Goal: Information Seeking & Learning: Learn about a topic

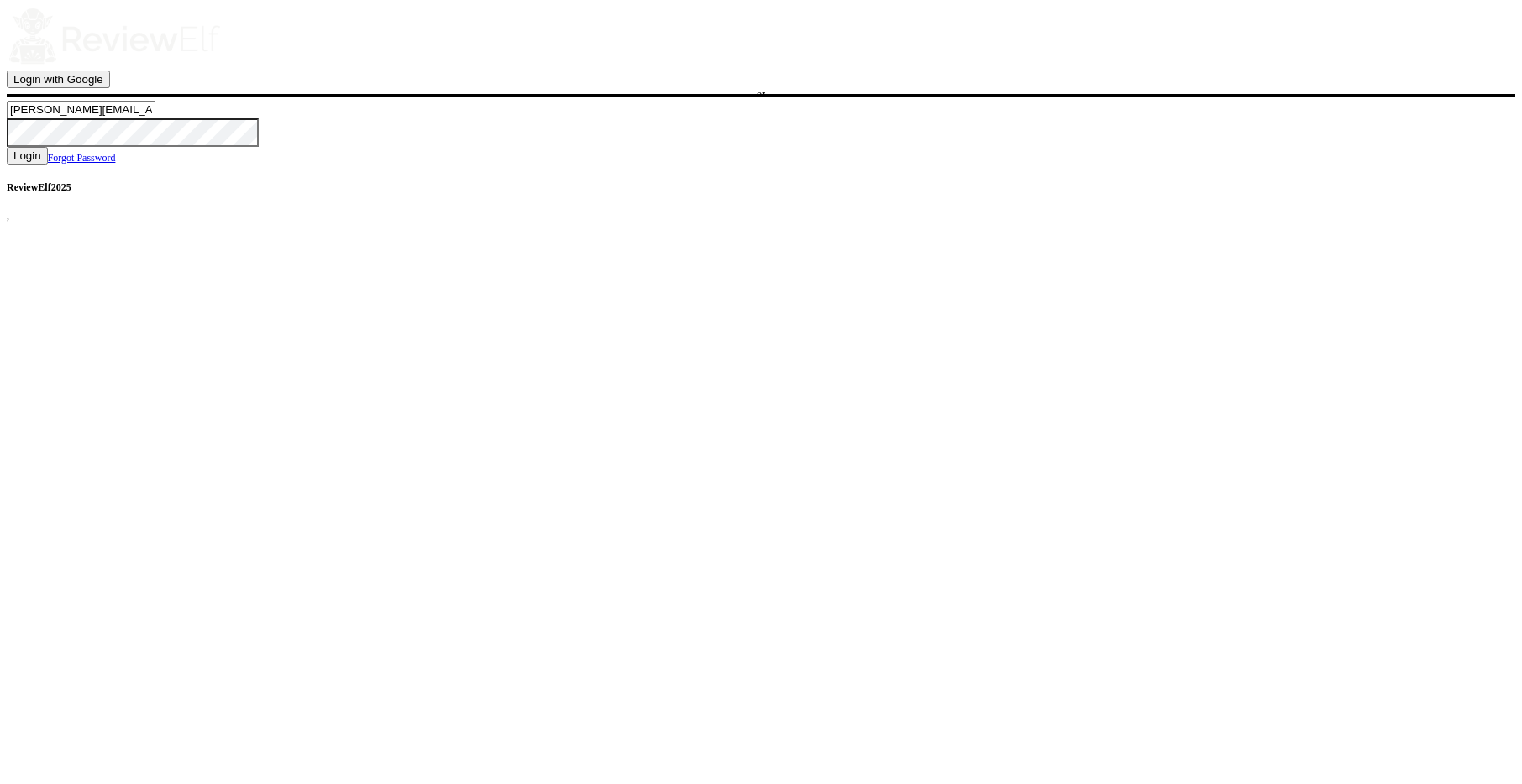
click at [155, 119] on input "nick.roberts@reviewinsights.org" at bounding box center [80, 109] width 149 height 18
type input "charles.johnson@reviewinsights.org"
click at [41, 162] on span "Login" at bounding box center [27, 155] width 28 height 12
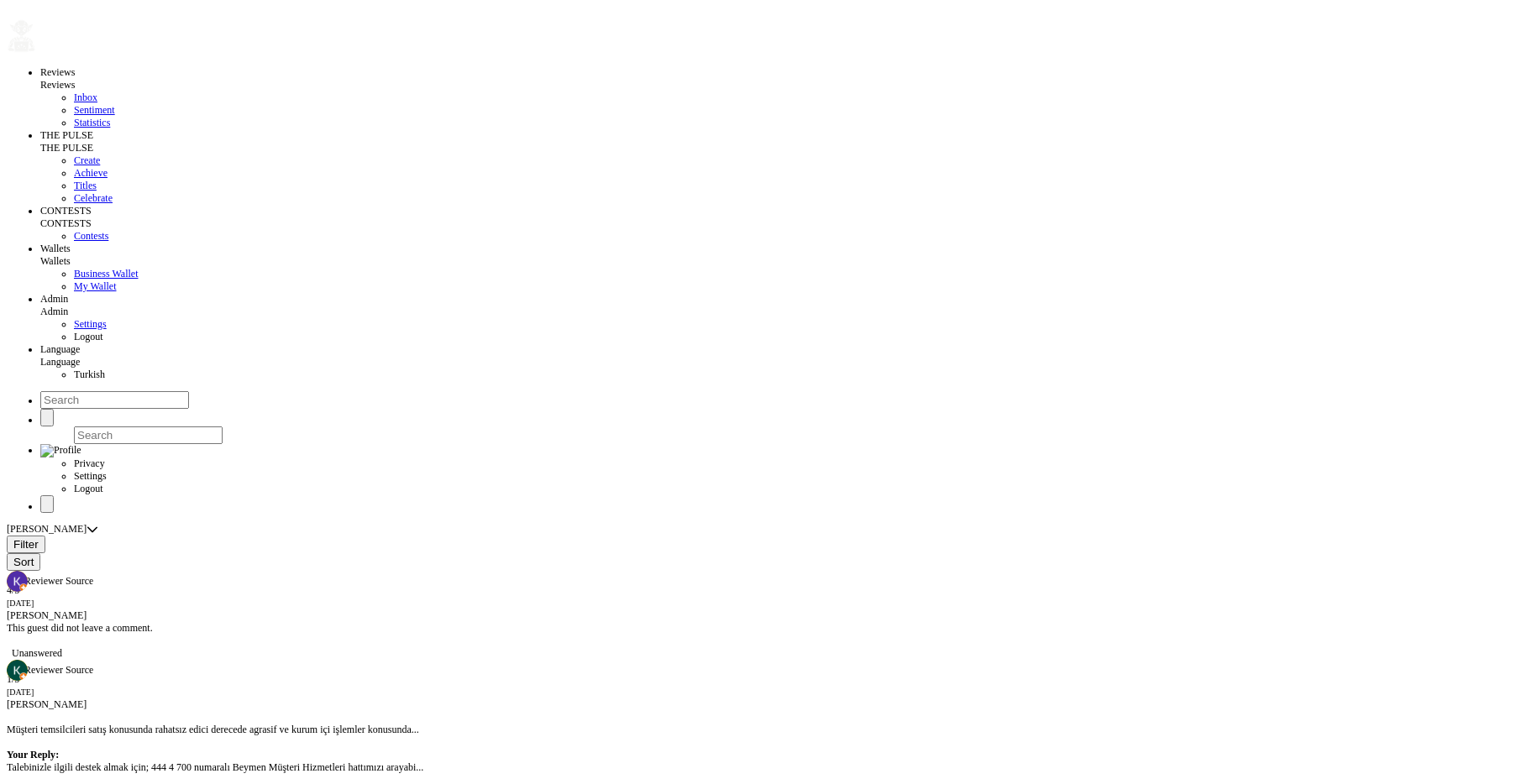
radio input "false"
click at [38, 538] on span "Filter" at bounding box center [25, 544] width 25 height 12
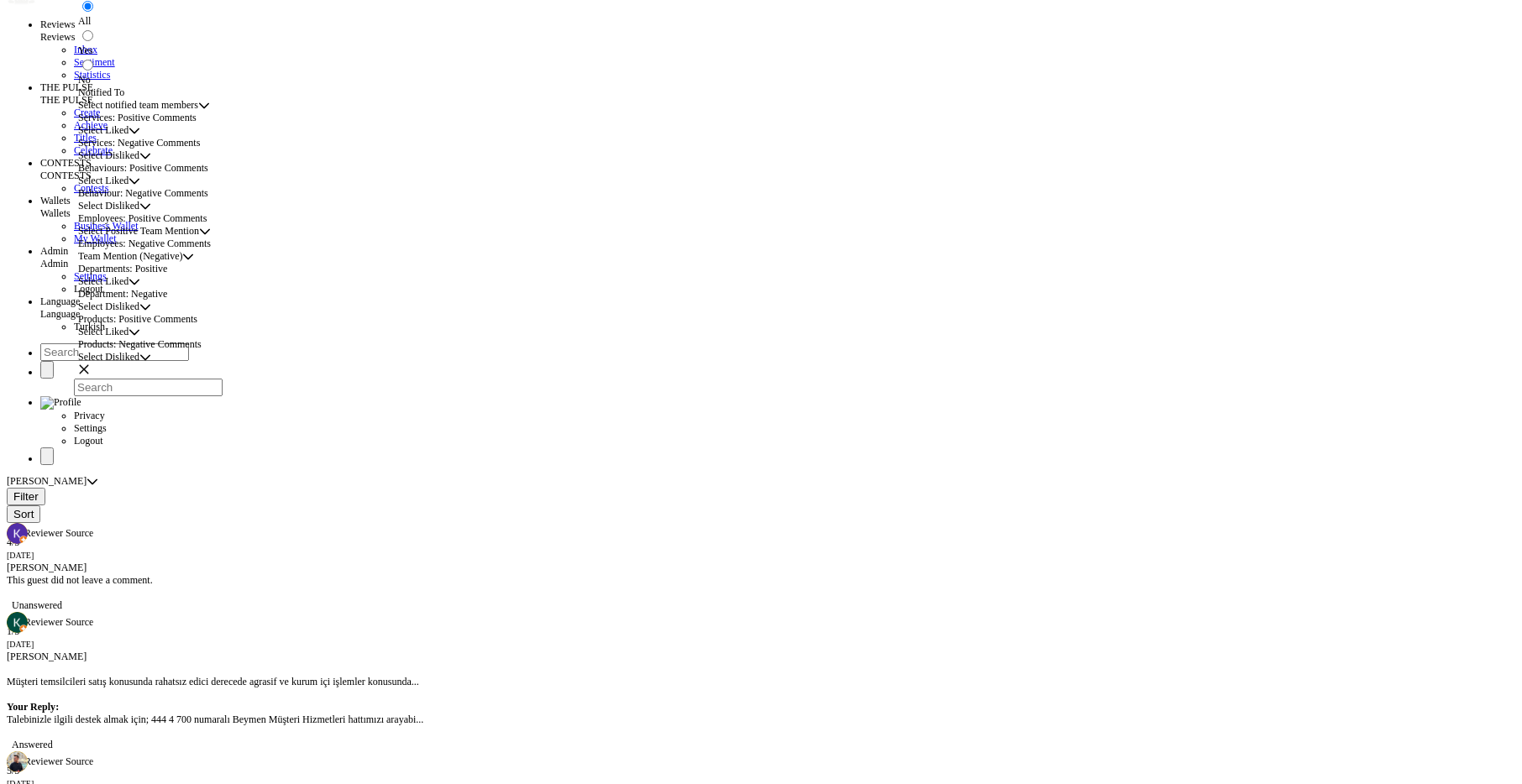
scroll to position [100, 0]
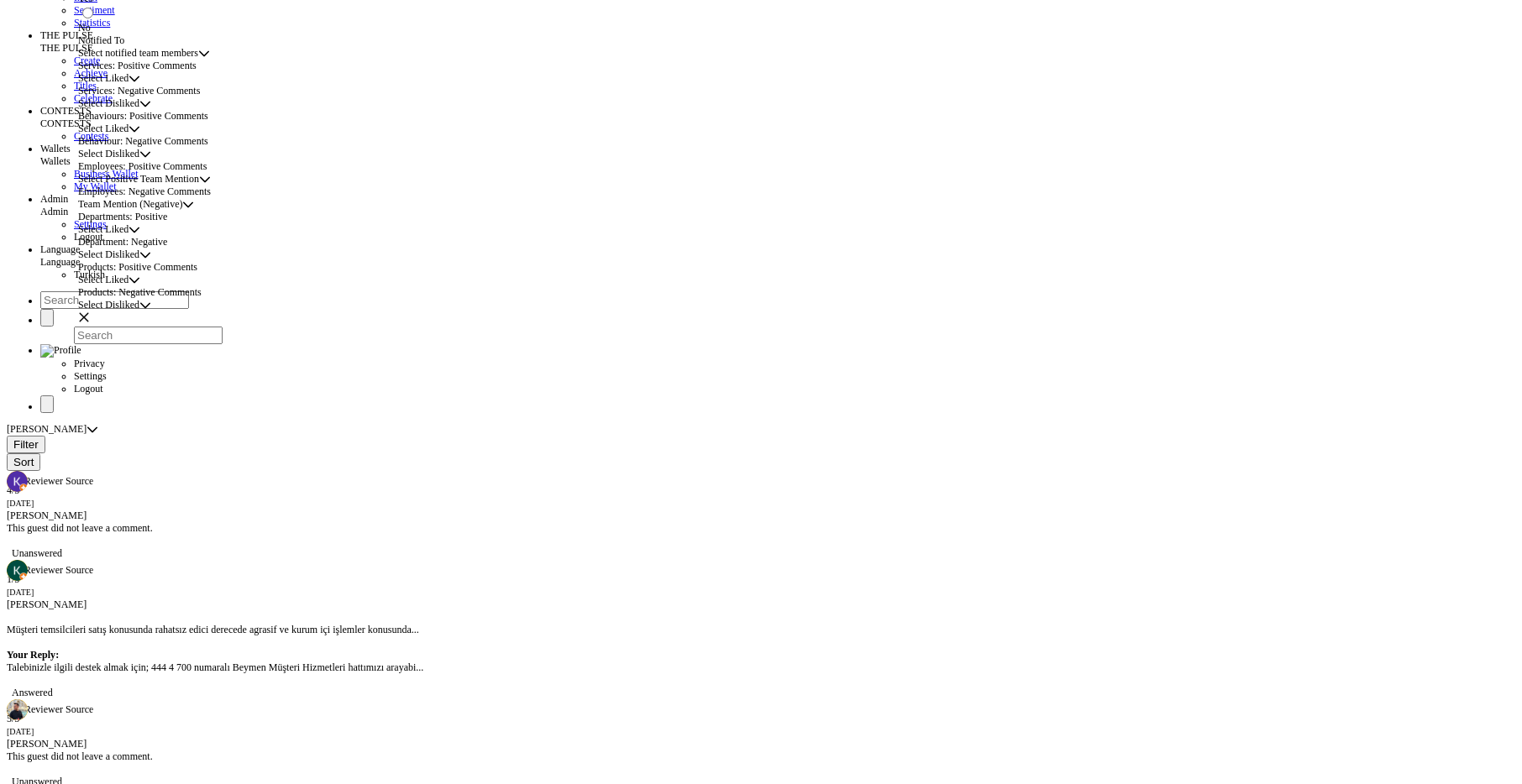
click at [128, 236] on span "Select Liked" at bounding box center [104, 229] width 50 height 12
click at [139, 261] on span "Select Disliked" at bounding box center [109, 254] width 62 height 12
click at [128, 236] on span "Select Liked" at bounding box center [104, 229] width 50 height 12
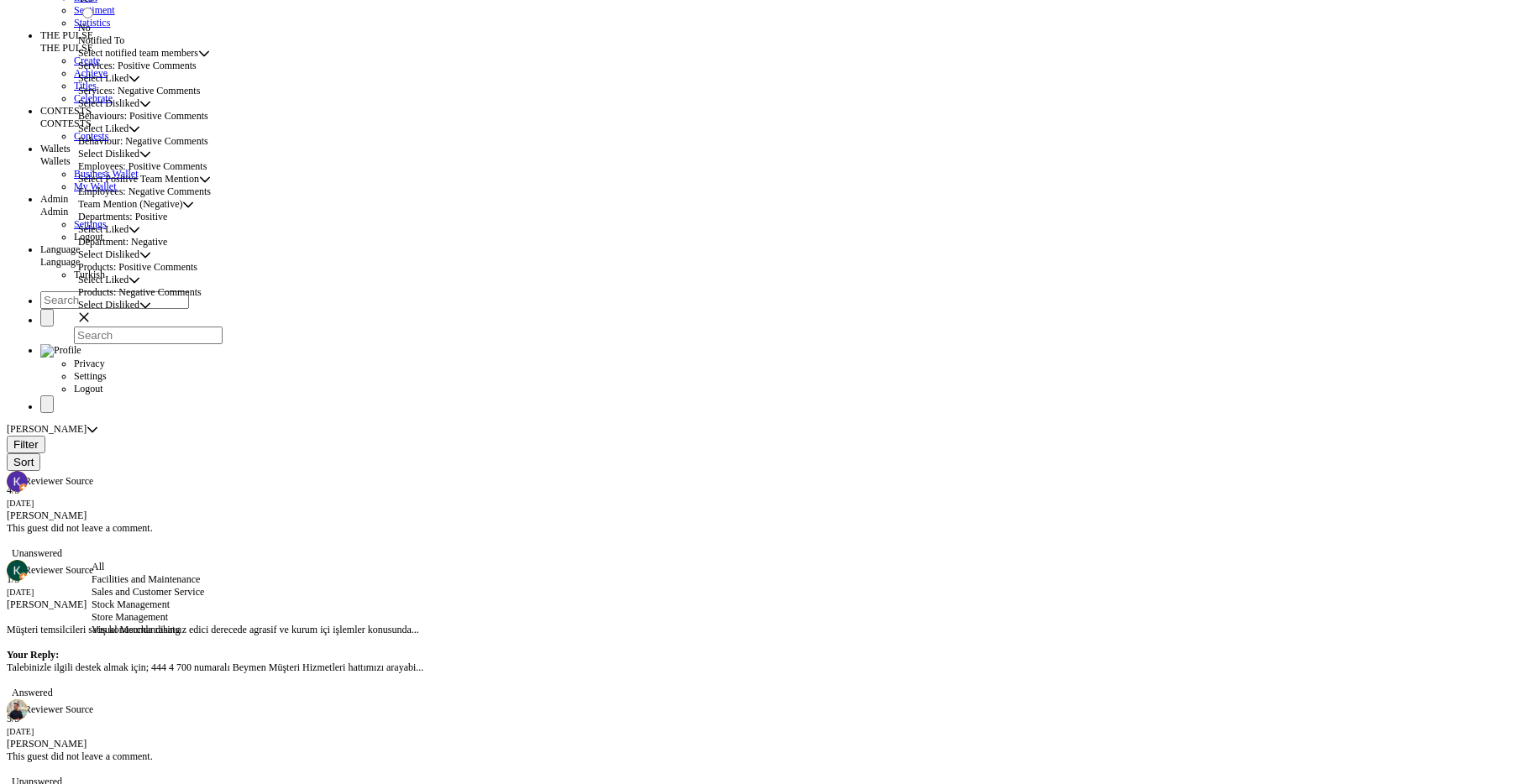
click at [128, 236] on span "Select Liked" at bounding box center [104, 229] width 50 height 12
click at [139, 261] on span "Select Disliked" at bounding box center [109, 254] width 62 height 12
click at [158, 649] on span "Facilities and Maintenance" at bounding box center [146, 643] width 108 height 12
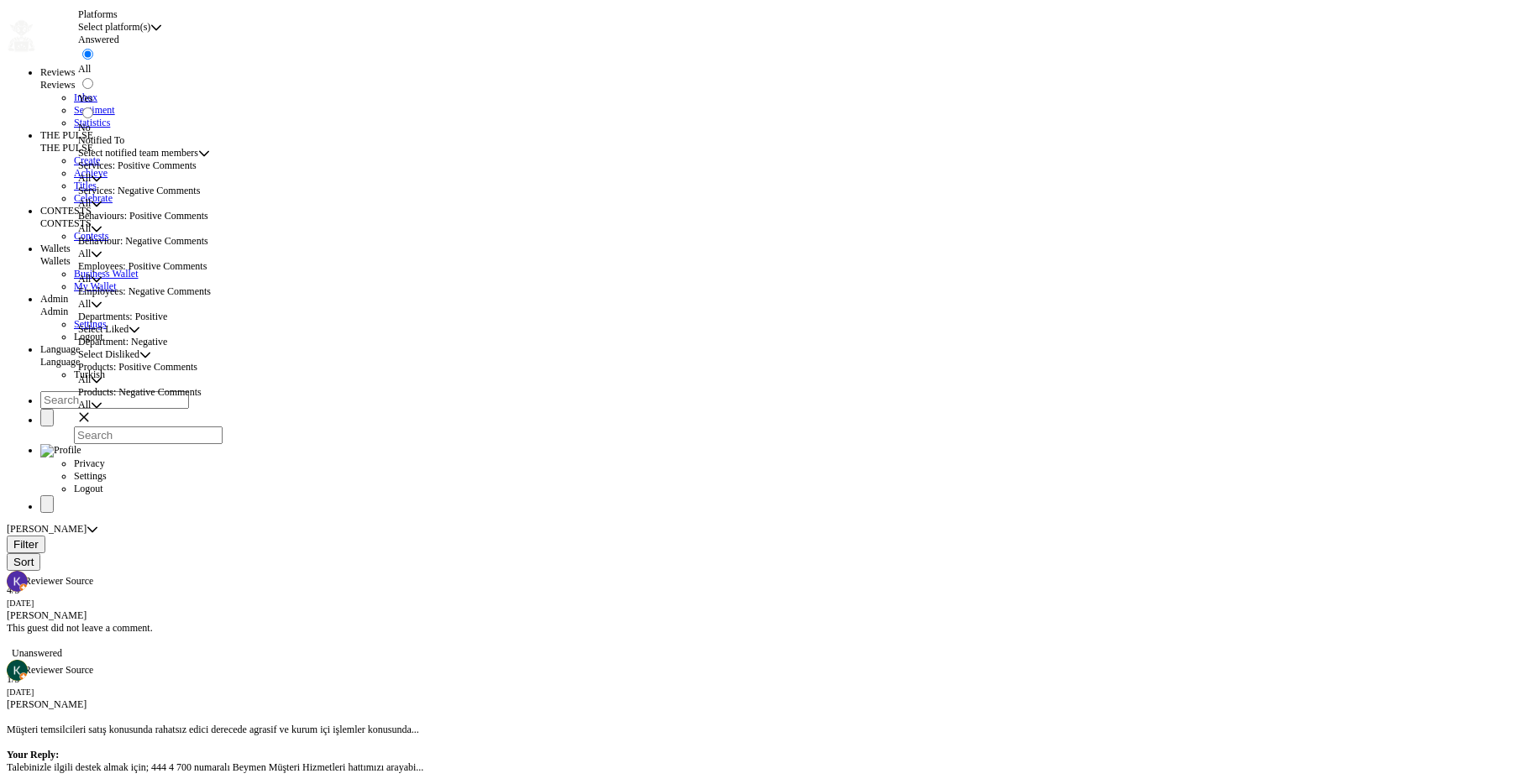
click at [91, 235] on span "All" at bounding box center [84, 228] width 12 height 12
click at [156, 444] on span "Communication" at bounding box center [123, 438] width 65 height 12
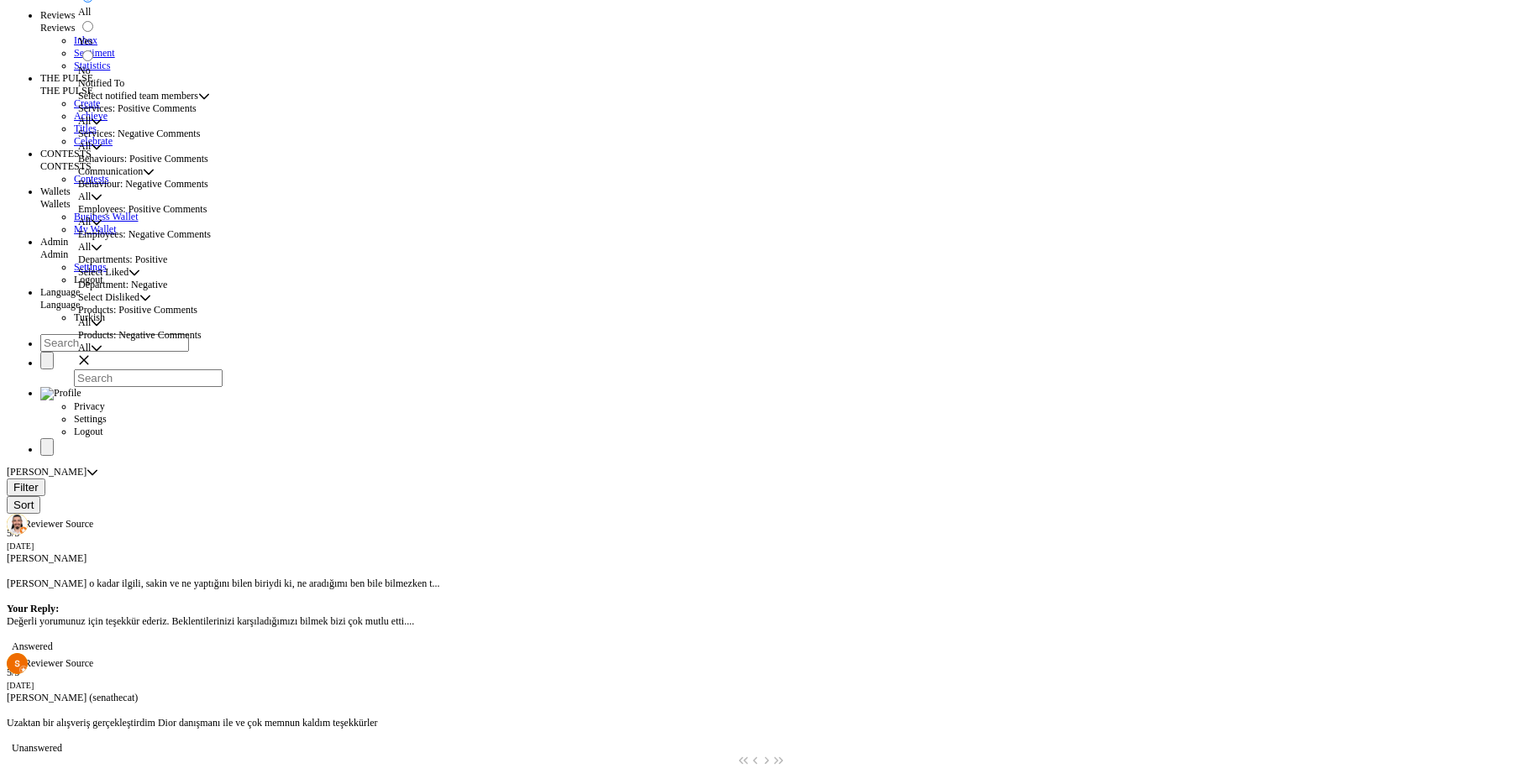
scroll to position [23, 0]
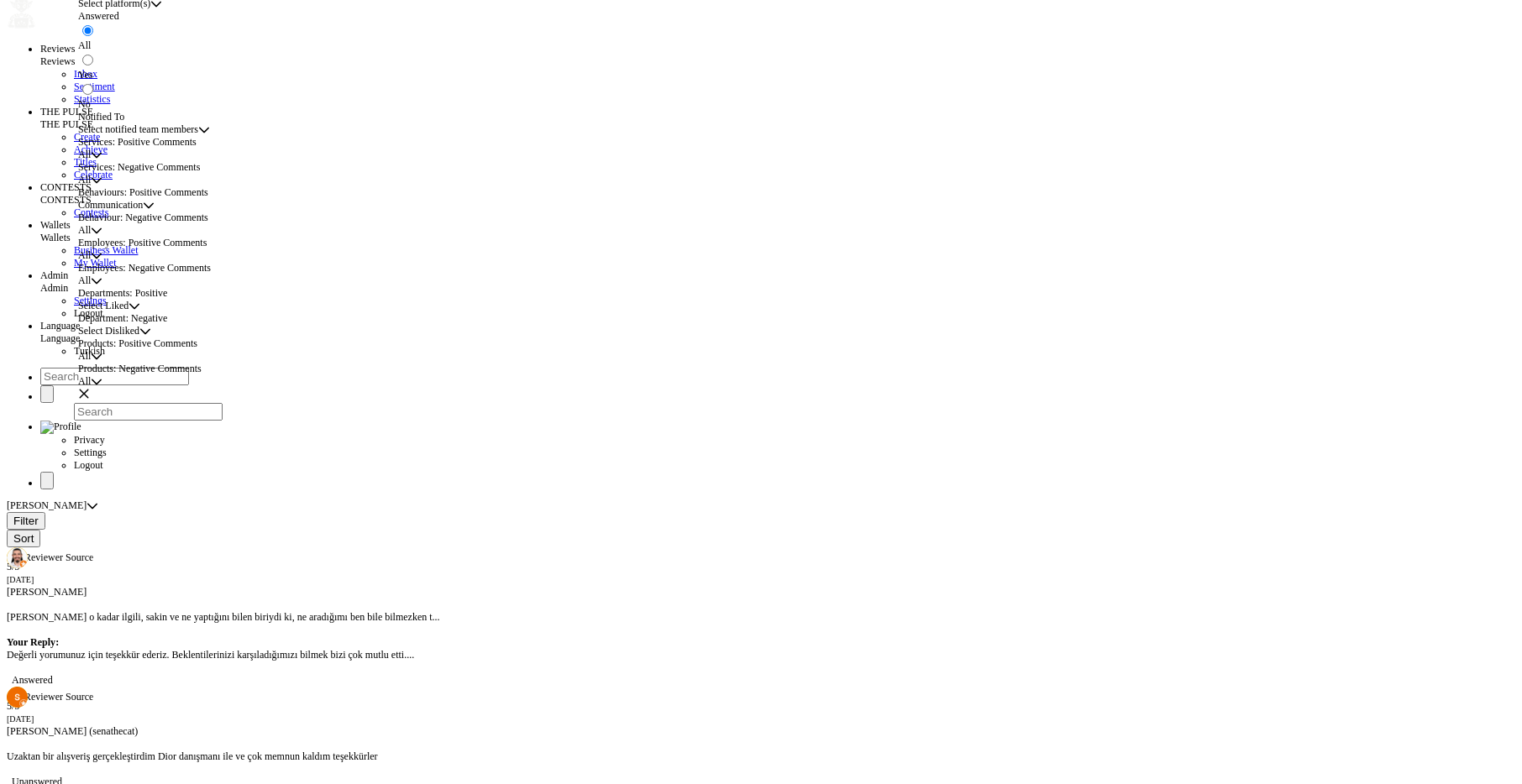
click at [91, 162] on span "All" at bounding box center [84, 154] width 12 height 12
click at [164, 281] on span "Cashier and Check Out" at bounding box center [138, 275] width 94 height 12
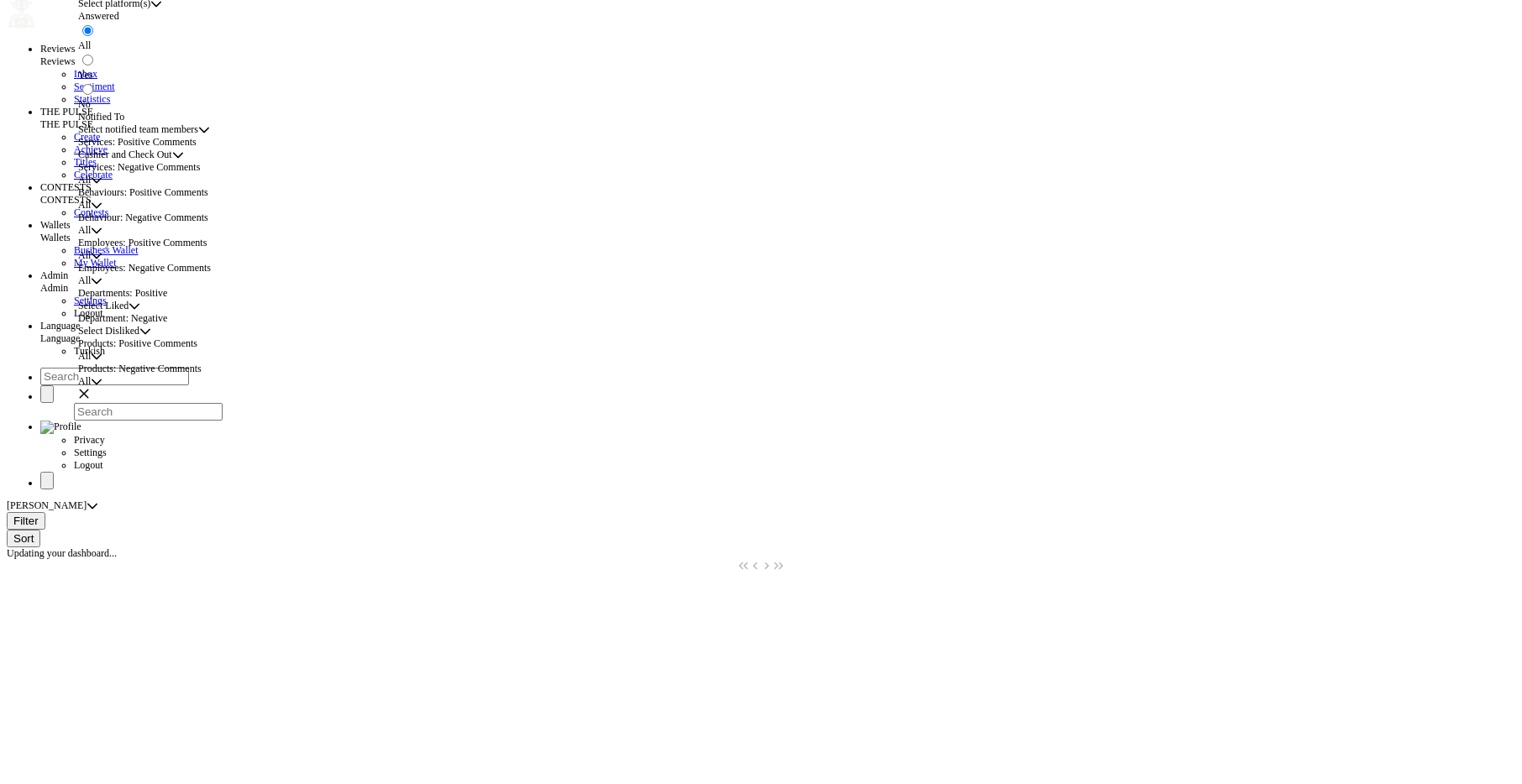
click at [172, 162] on span "Cashier and Check Out" at bounding box center [125, 154] width 94 height 12
click at [200, 294] on span "Facilities and Maintenance" at bounding box center [146, 288] width 108 height 12
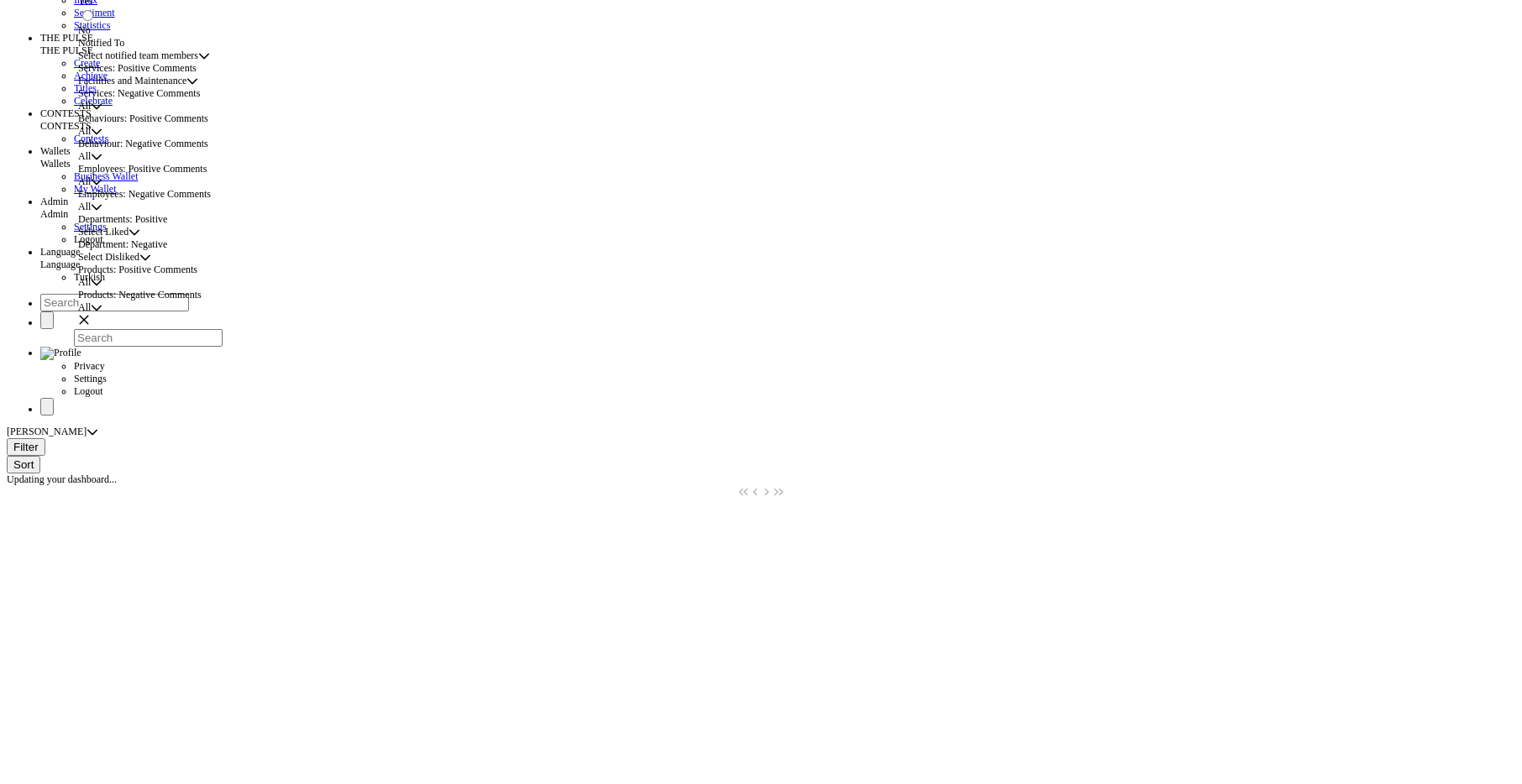
scroll to position [100, 0]
click at [364, 435] on div "Filter Sort Updating your dashboard..." at bounding box center [761, 708] width 1509 height 546
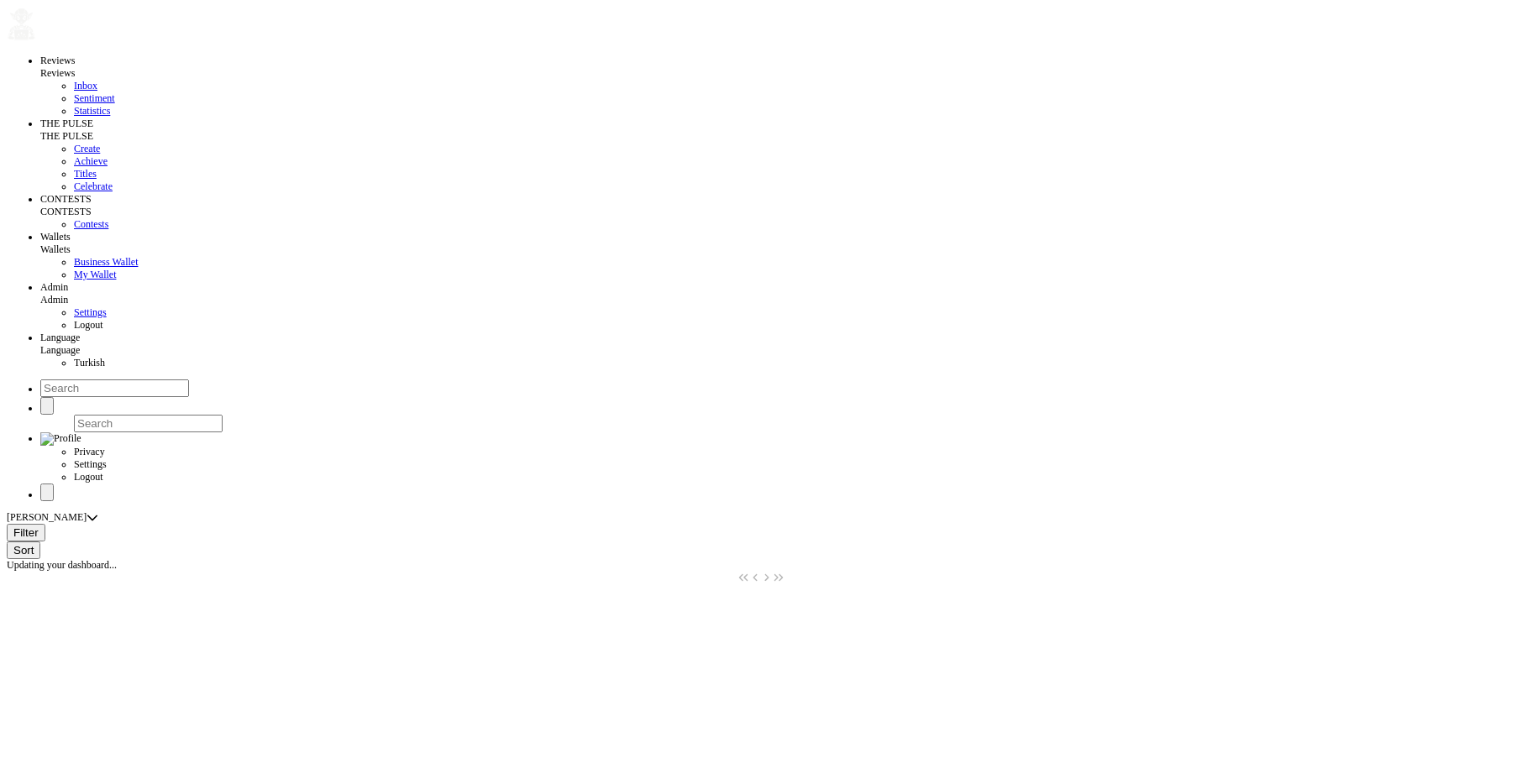
scroll to position [0, 0]
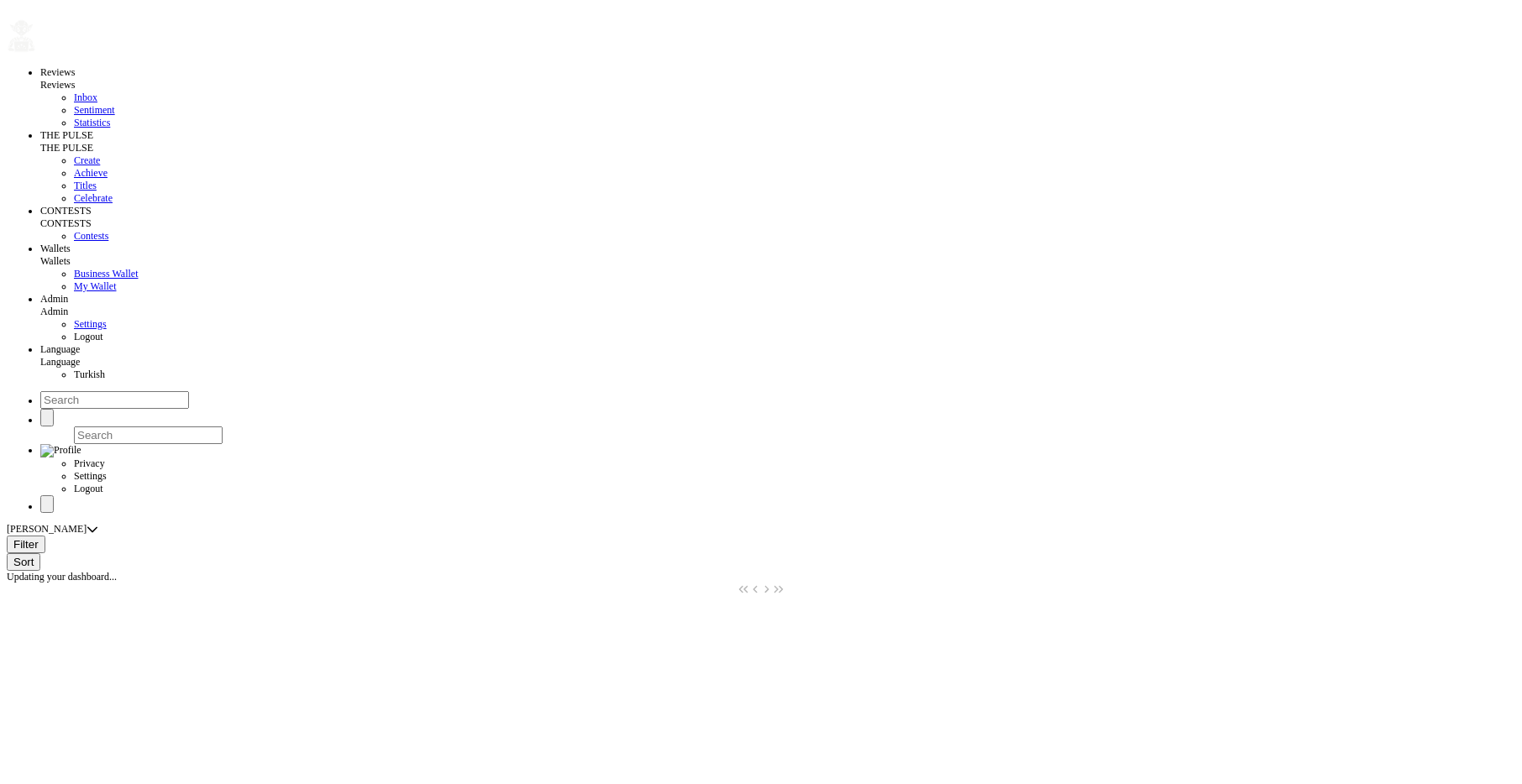
click at [87, 523] on div "Beymen Suadiye" at bounding box center [46, 529] width 79 height 12
click at [153, 81] on div "Beymen Suadiye" at bounding box center [246, 75] width 347 height 12
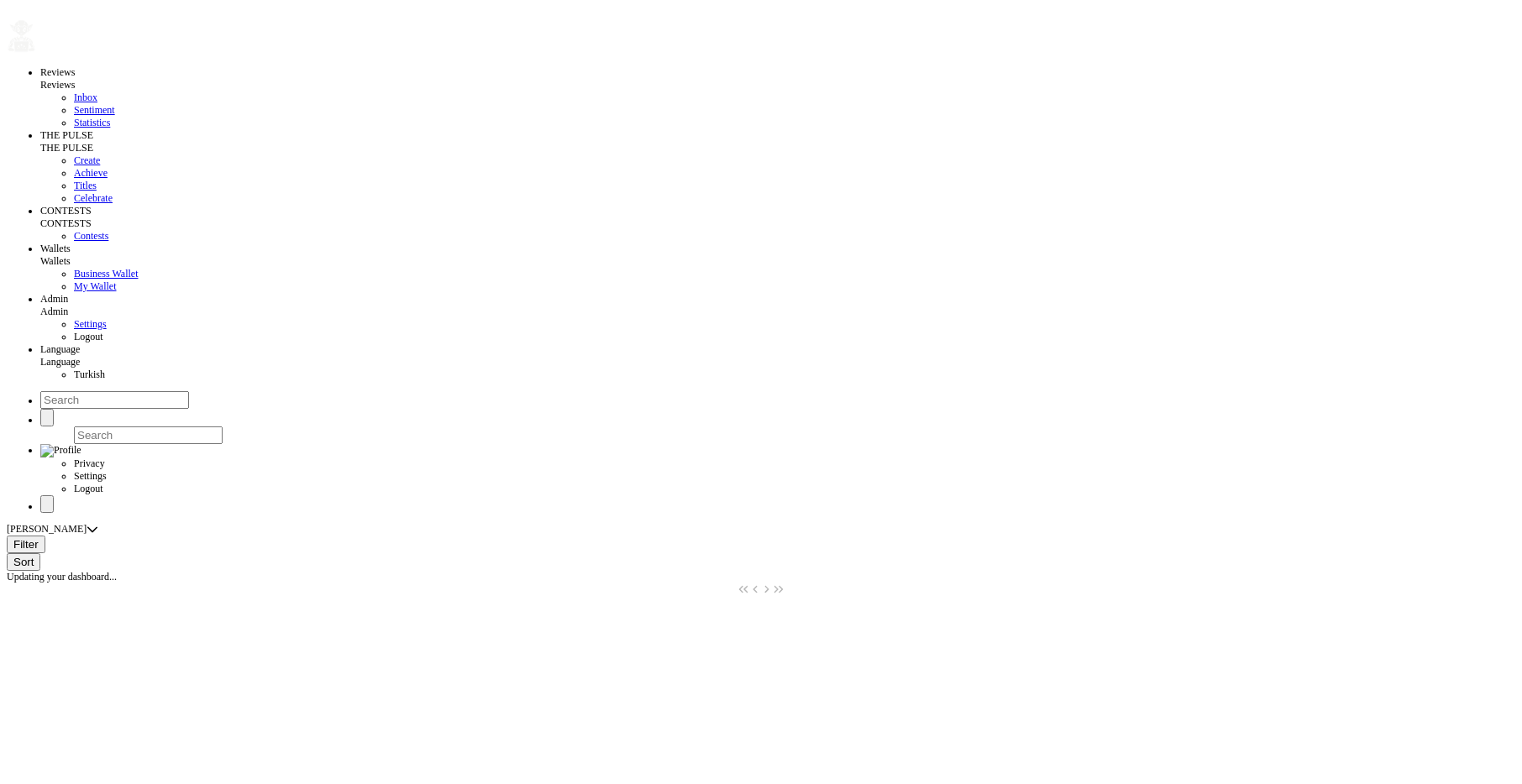
click at [87, 523] on div "Beymen Suadiye" at bounding box center [46, 529] width 79 height 12
click at [131, 94] on div "Tchibo Halaskargazi" at bounding box center [246, 87] width 347 height 12
click at [137, 523] on div "Tchibo Halaskargazi Tchibo Halaskargazi Tchibo Halaskargazi" at bounding box center [761, 529] width 1509 height 12
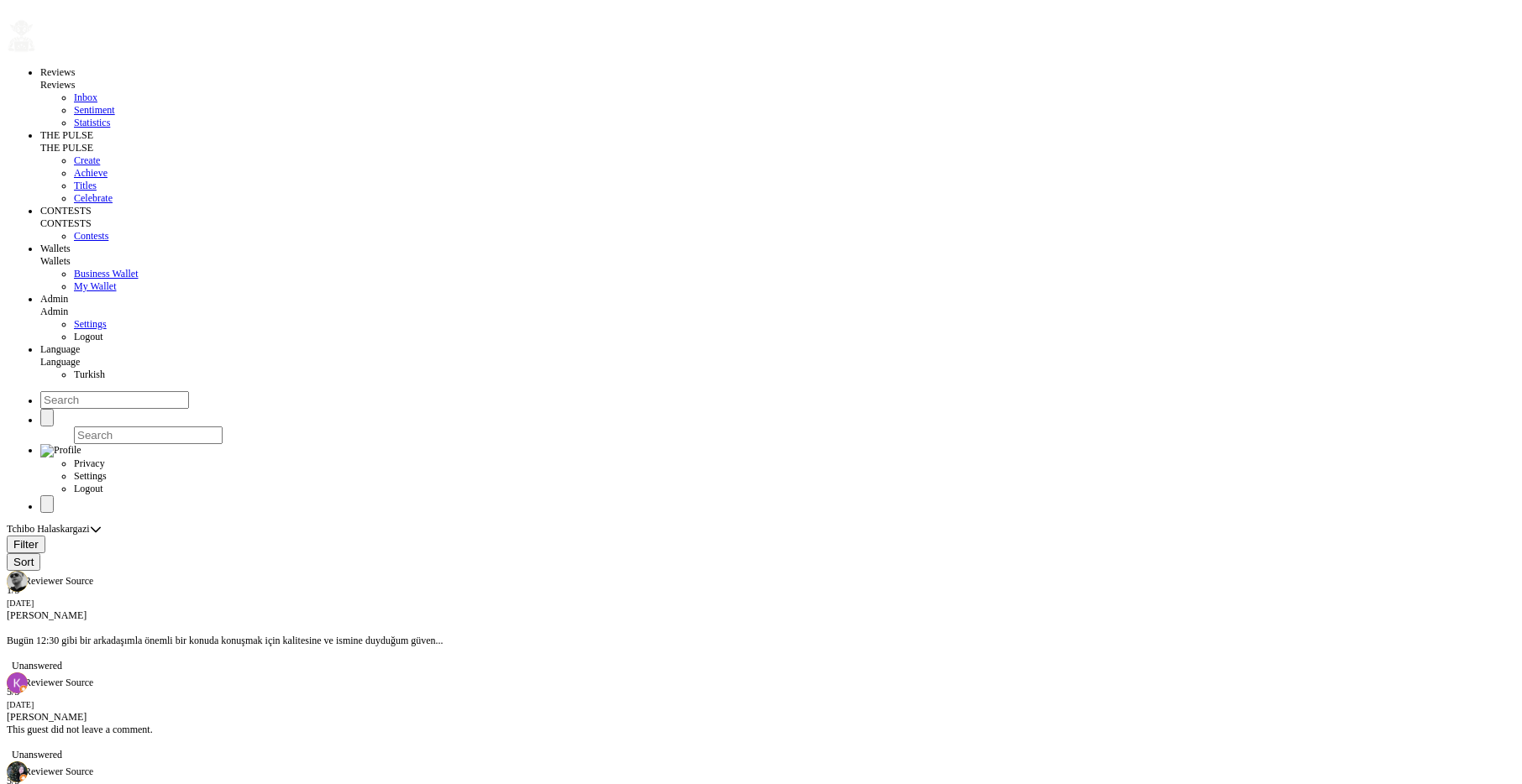
click at [90, 523] on div "Tchibo Halaskargazi" at bounding box center [48, 529] width 83 height 12
click at [145, 80] on li "Beymen Suadiye" at bounding box center [246, 75] width 347 height 12
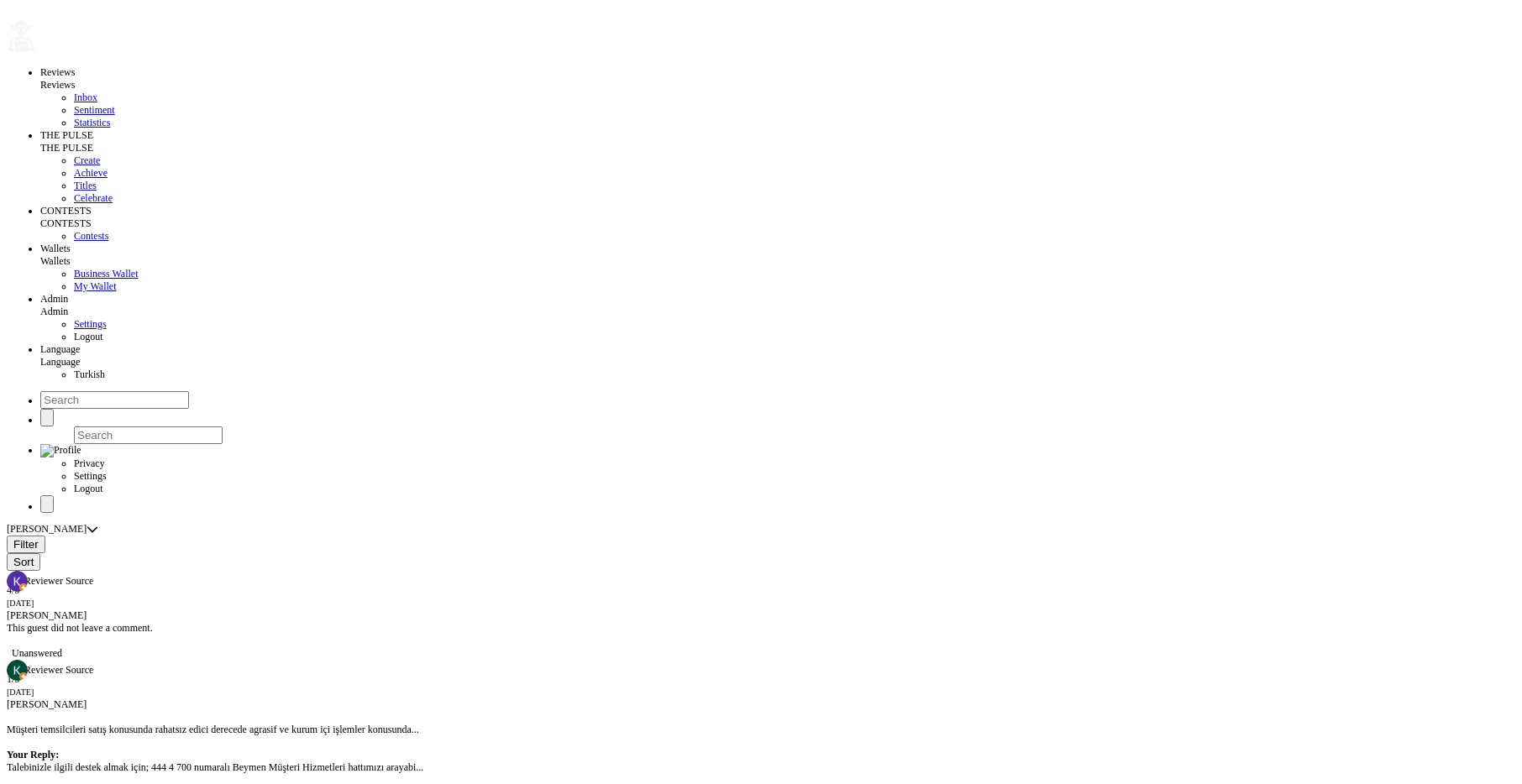
click at [38, 538] on span "Filter" at bounding box center [25, 544] width 25 height 12
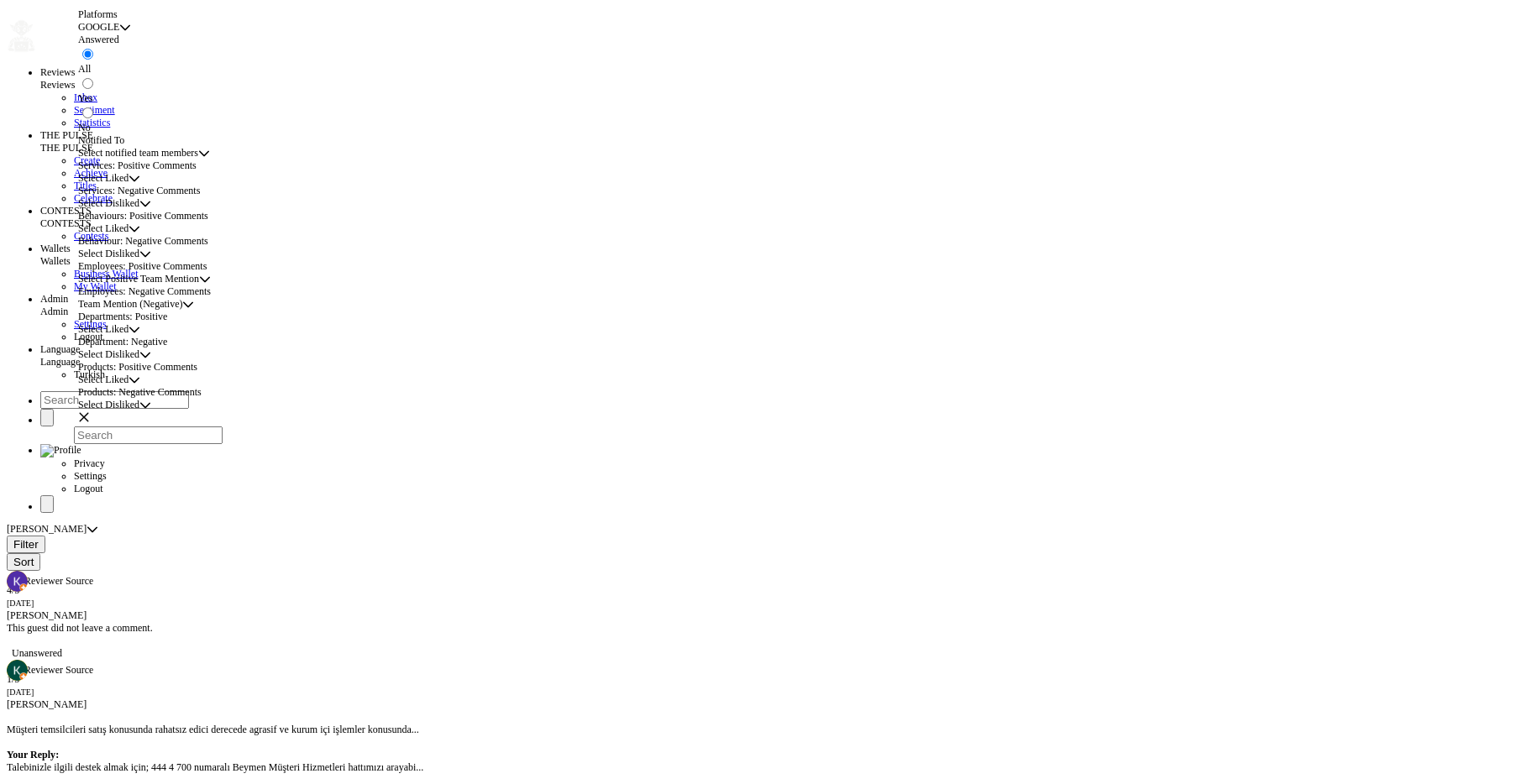
click at [139, 210] on span "Select Disliked" at bounding box center [109, 203] width 62 height 12
click at [188, 369] on li "Cashier and Check Out" at bounding box center [207, 363] width 230 height 12
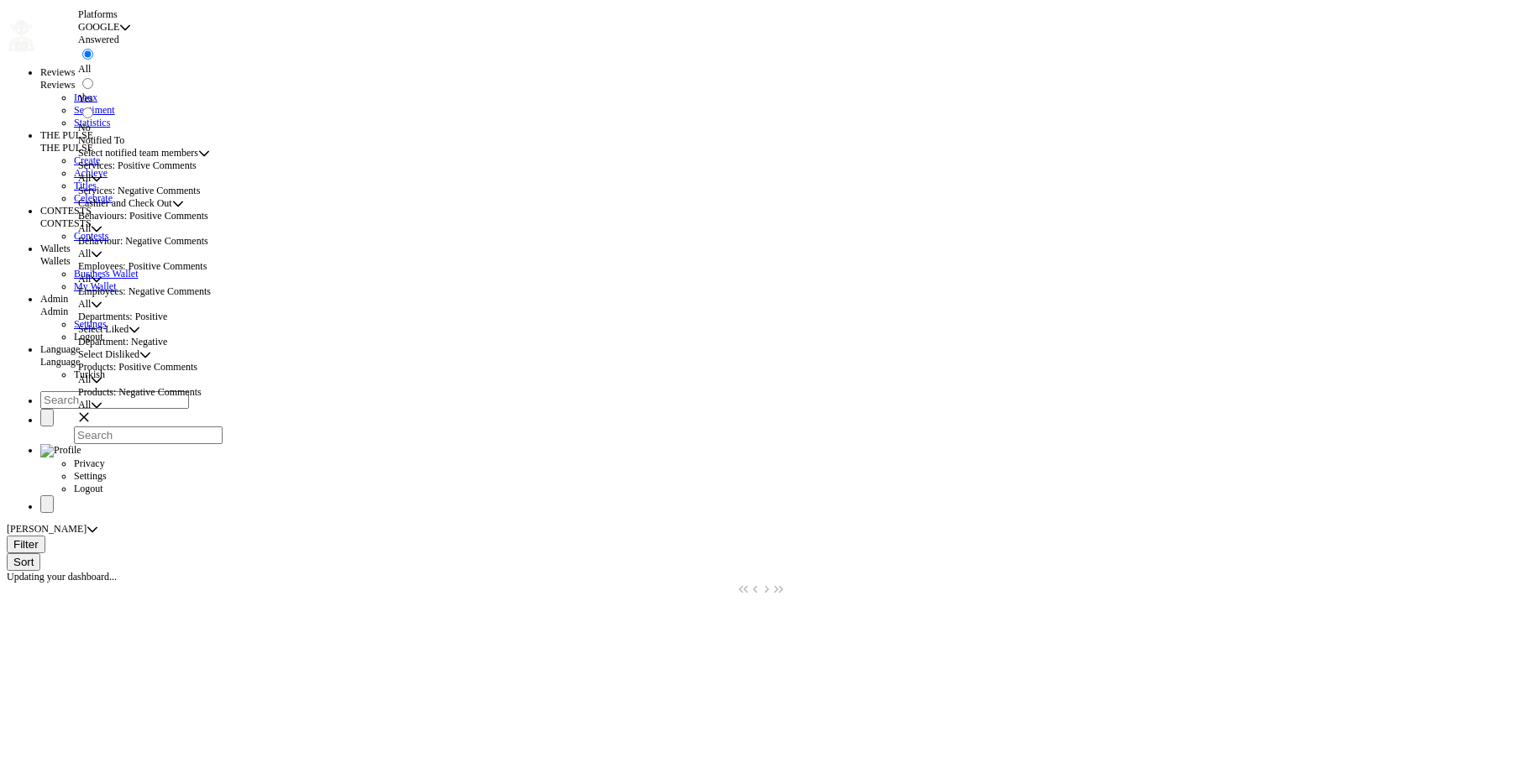
click at [165, 210] on span "Cashier and Check Out" at bounding box center [125, 203] width 94 height 12
click at [152, 357] on li "All" at bounding box center [207, 349] width 230 height 12
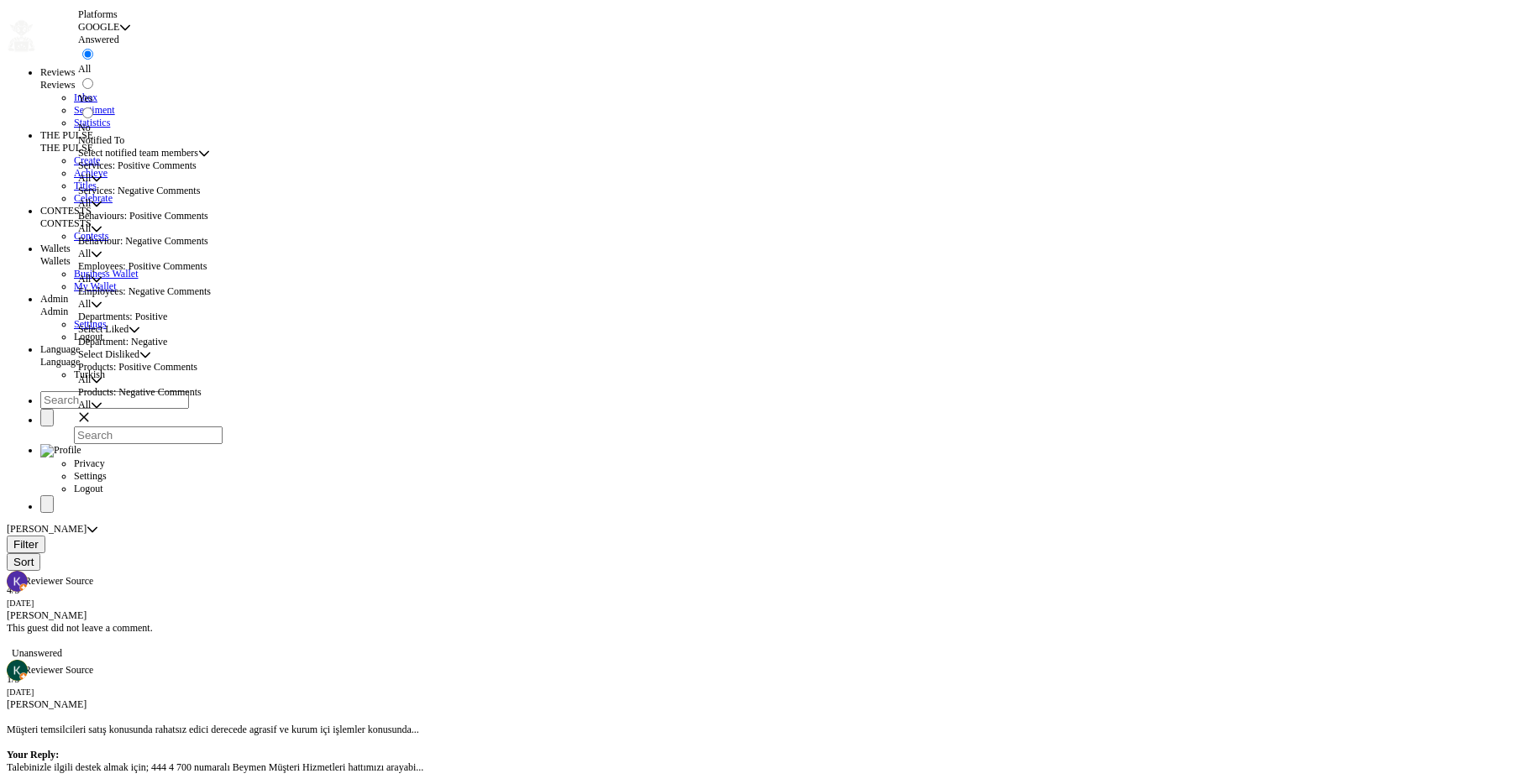
click at [91, 185] on span "All" at bounding box center [84, 178] width 12 height 12
click at [161, 305] on span "Cashier and Check Out" at bounding box center [138, 299] width 94 height 12
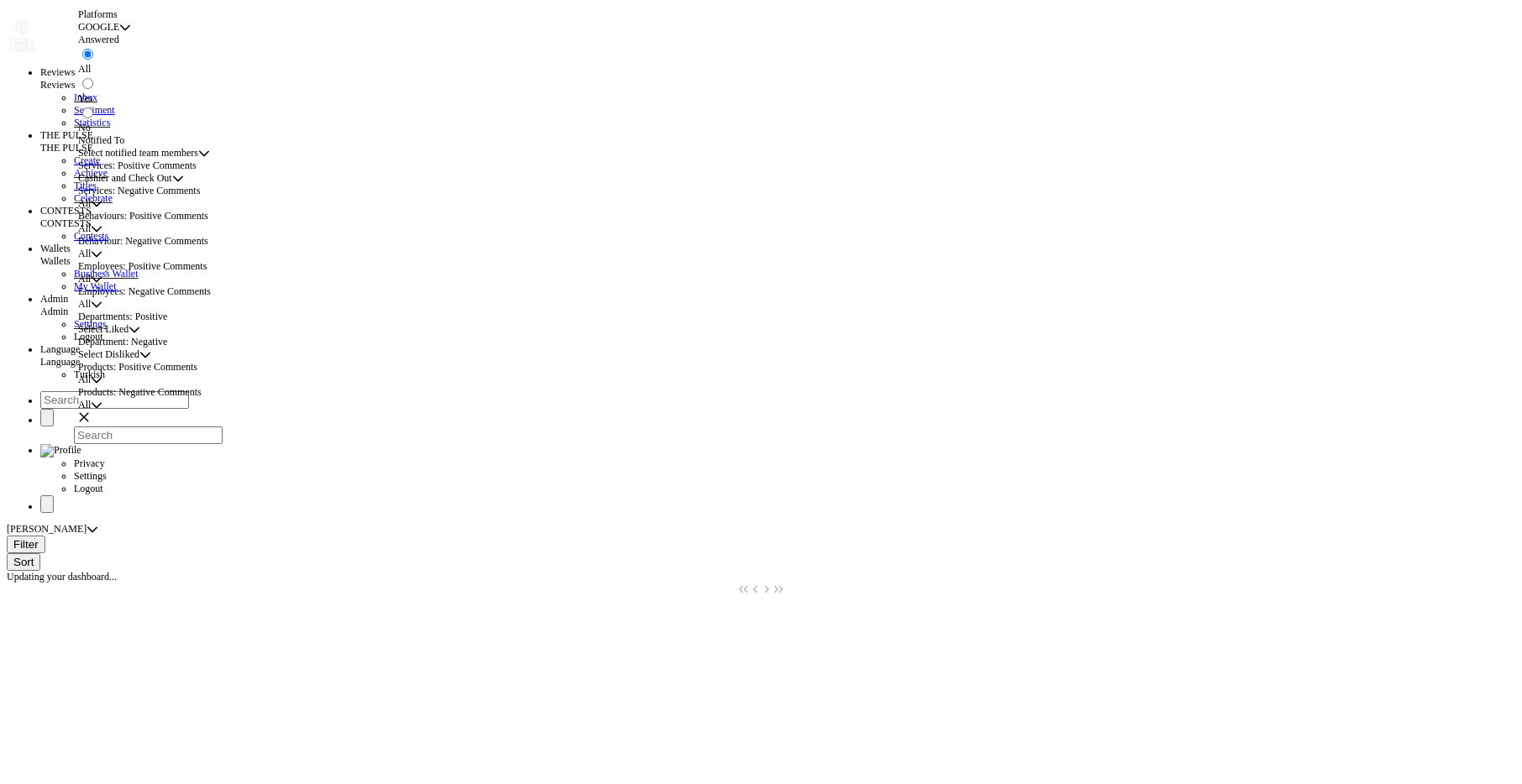
click at [159, 185] on span "Cashier and Check Out" at bounding box center [125, 178] width 94 height 12
click at [158, 293] on li "All" at bounding box center [207, 286] width 230 height 12
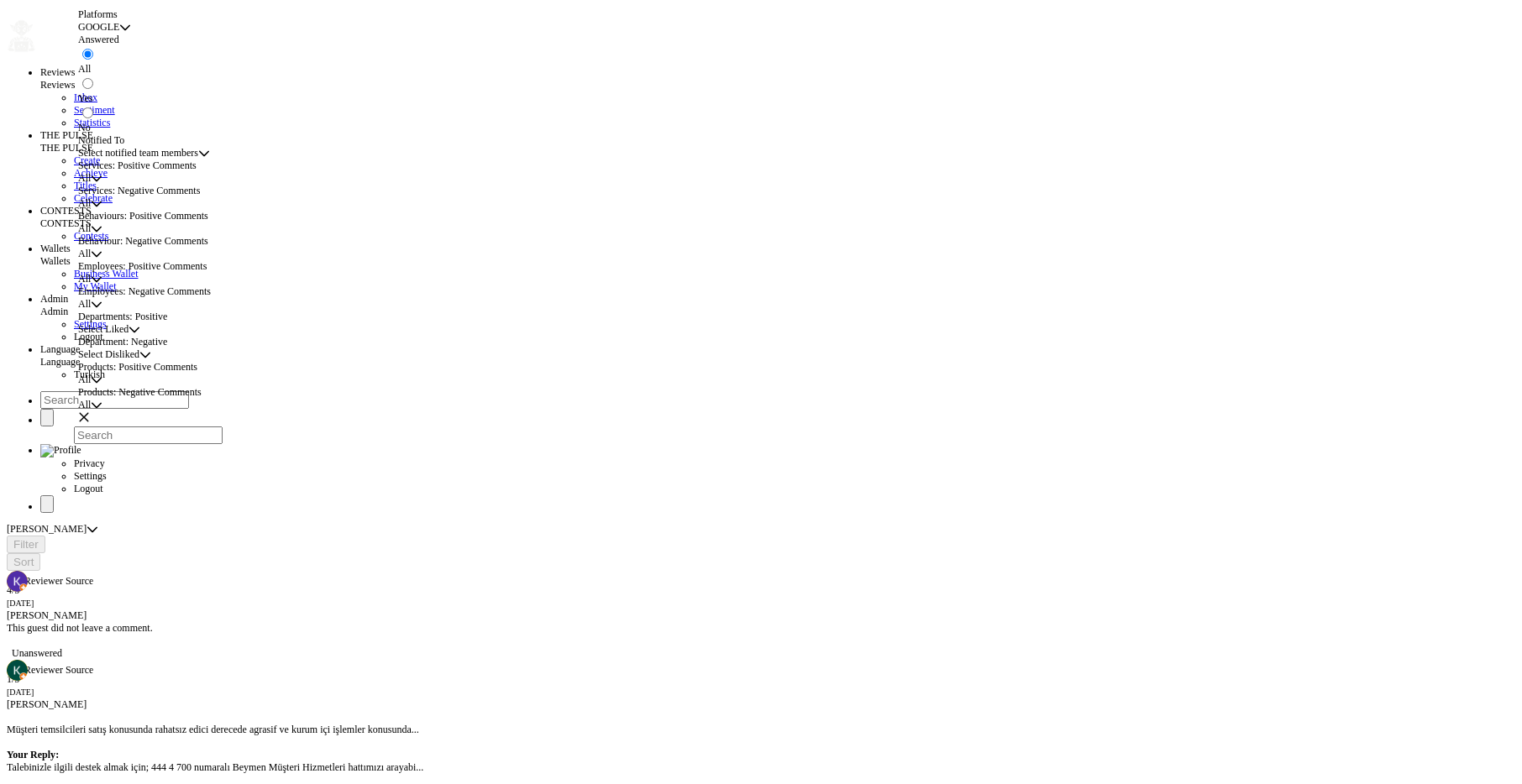
click at [171, 261] on div "All All" at bounding box center [205, 253] width 252 height 12
click at [167, 261] on div "All All" at bounding box center [205, 253] width 252 height 12
click at [91, 261] on span "All" at bounding box center [84, 253] width 12 height 12
click at [146, 495] on span "Attentiveness" at bounding box center [119, 490] width 54 height 12
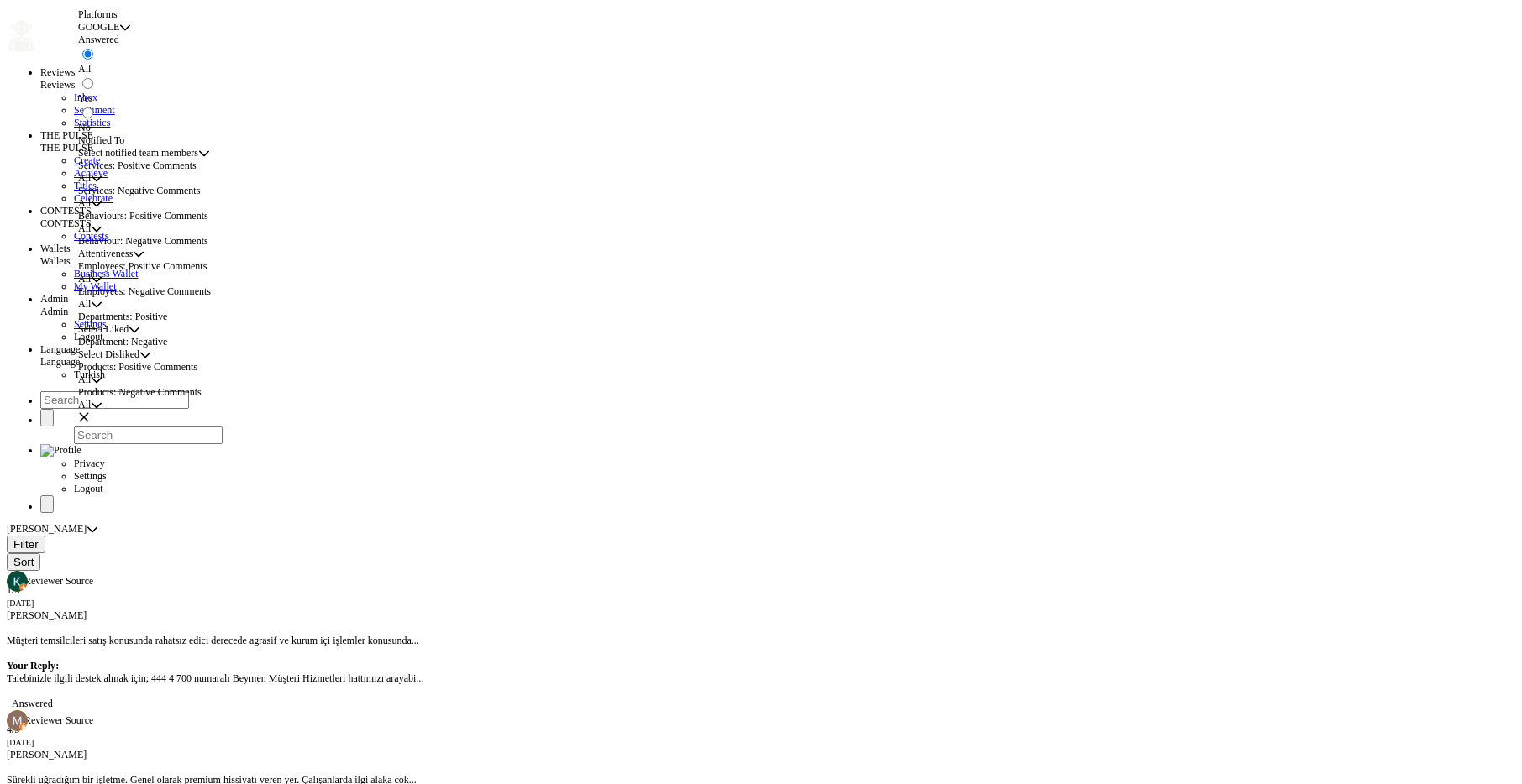
click at [133, 261] on span "Attentiveness" at bounding box center [106, 253] width 54 height 12
click at [163, 484] on li "All" at bounding box center [207, 477] width 230 height 12
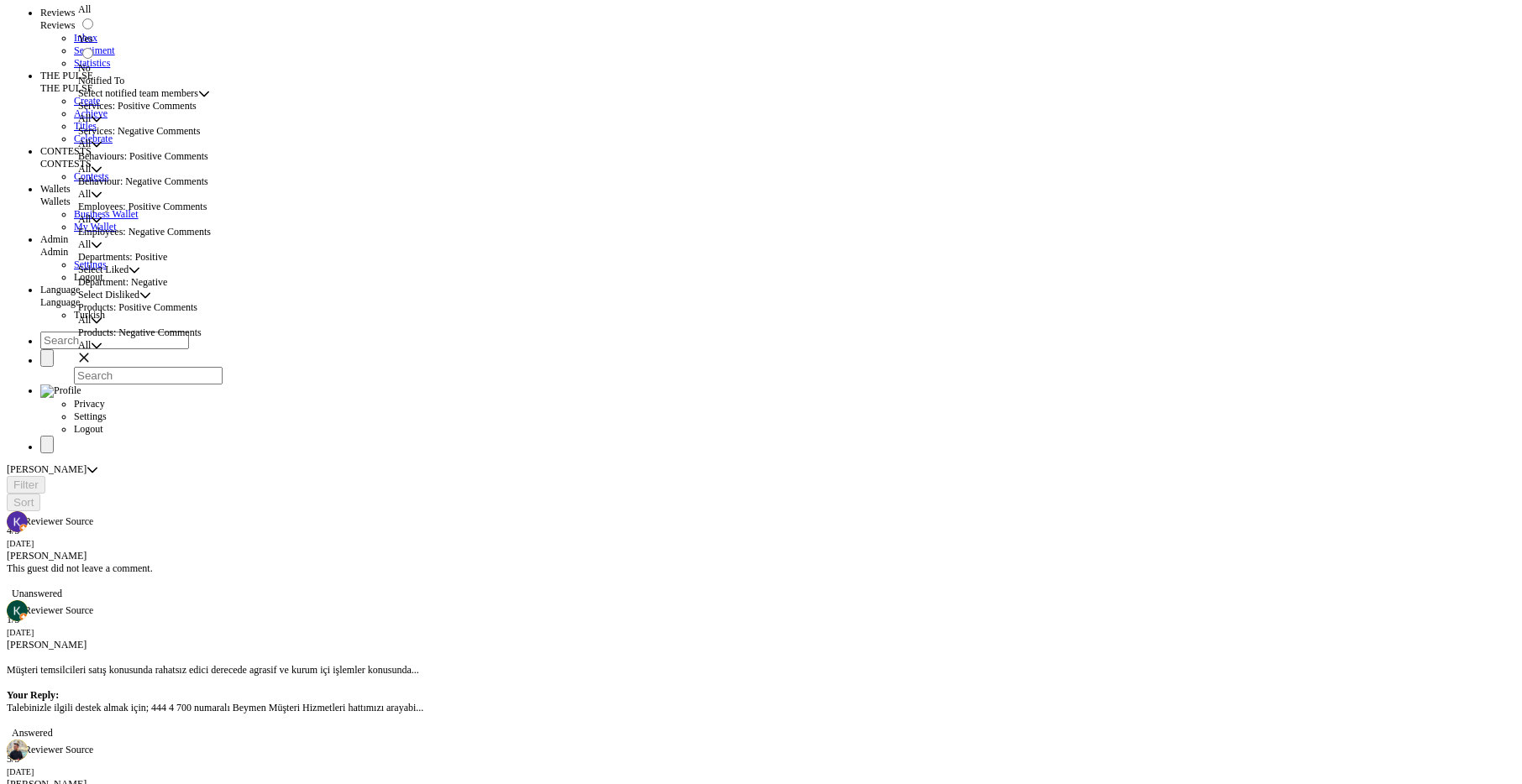
scroll to position [100, 0]
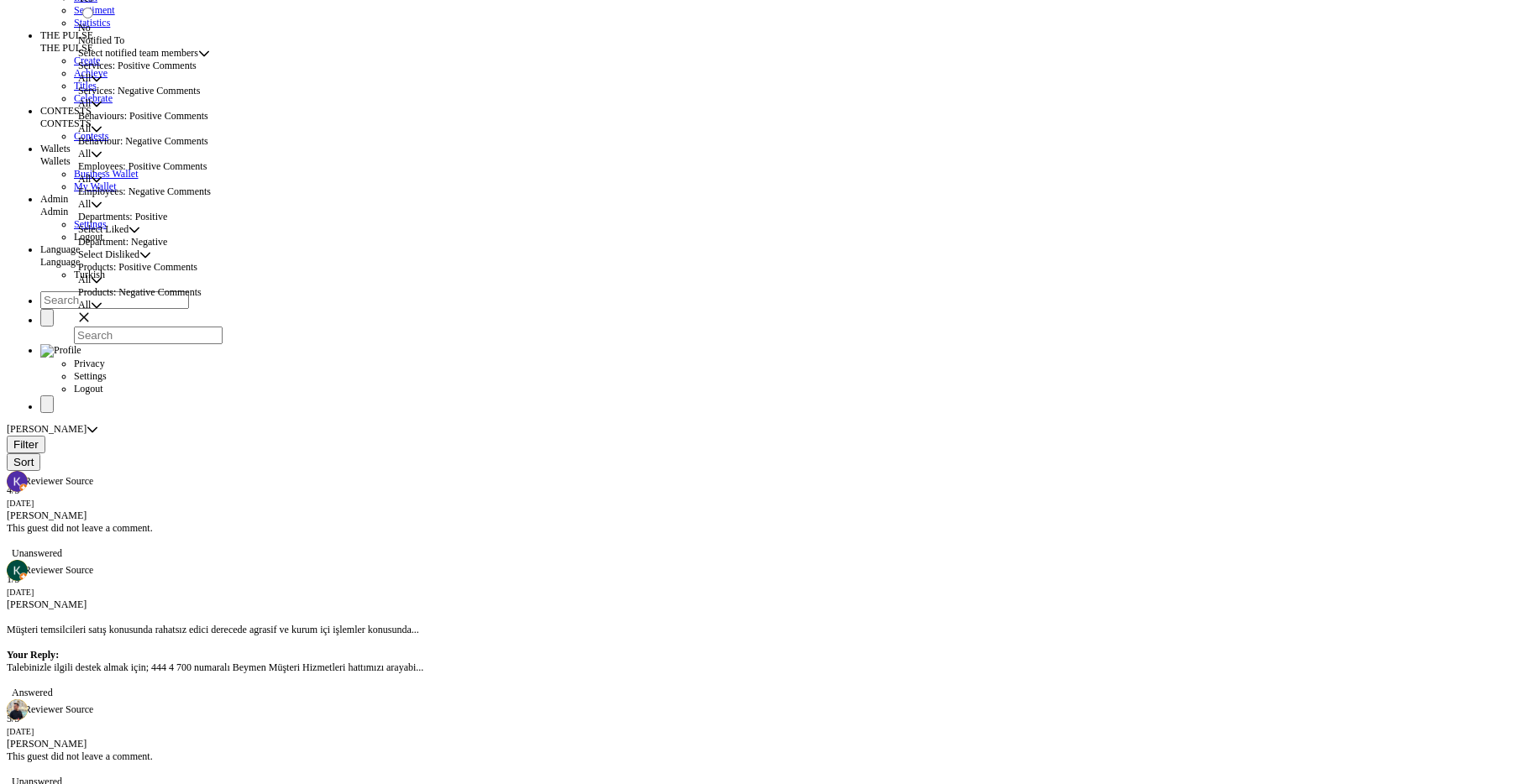
click at [139, 261] on span "Select Disliked" at bounding box center [109, 254] width 62 height 12
click at [179, 650] on li "Facilities and Maintenance" at bounding box center [207, 643] width 230 height 12
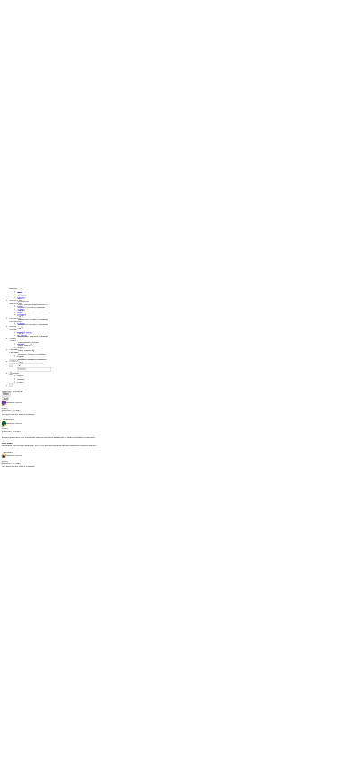
scroll to position [98, 0]
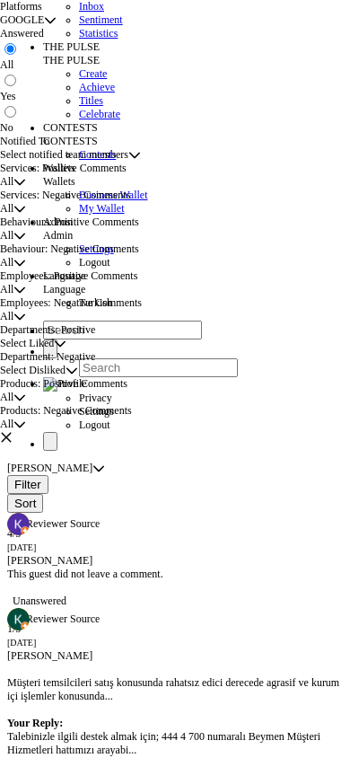
click at [54, 350] on span "Select Liked" at bounding box center [27, 343] width 54 height 13
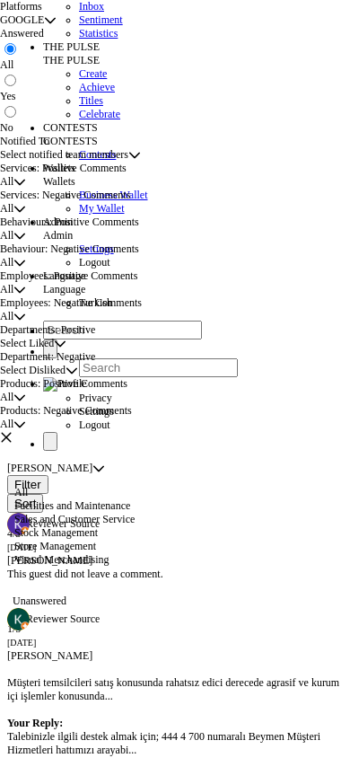
click at [91, 539] on span "Stock Management" at bounding box center [56, 533] width 84 height 13
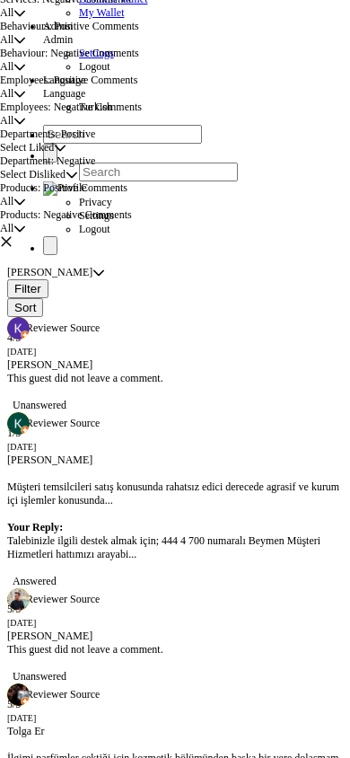
scroll to position [294, 0]
click at [66, 182] on span "Select Disliked" at bounding box center [33, 174] width 66 height 13
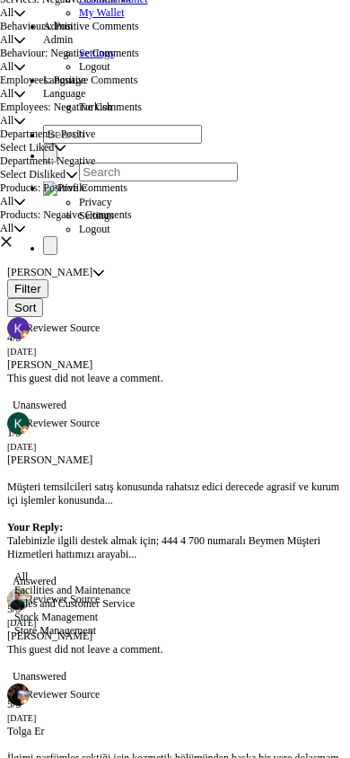
click at [135, 610] on span "Sales and Customer Service" at bounding box center [74, 604] width 120 height 13
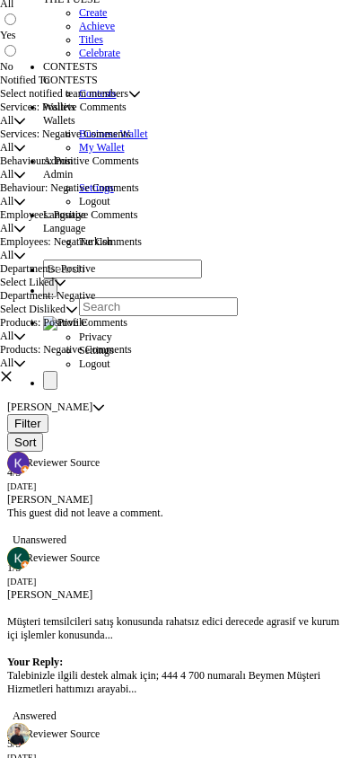
scroll to position [154, 0]
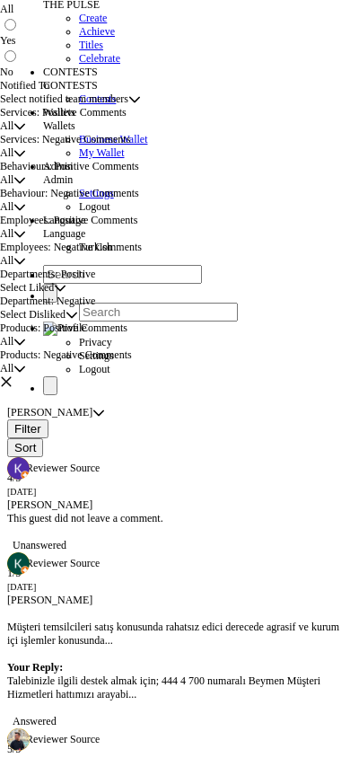
click at [13, 187] on span "All" at bounding box center [6, 179] width 13 height 13
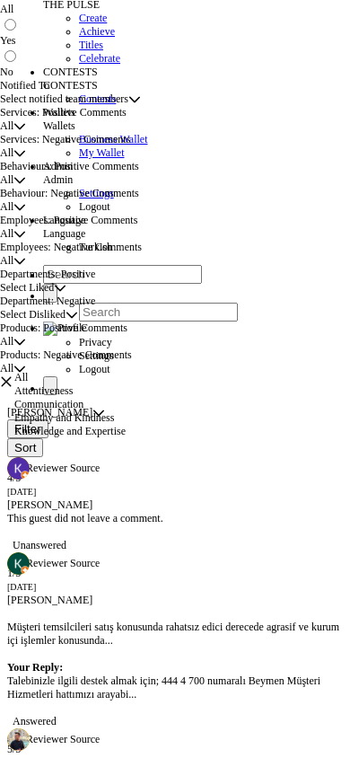
click at [73, 397] on span "Attentiveness" at bounding box center [43, 391] width 58 height 13
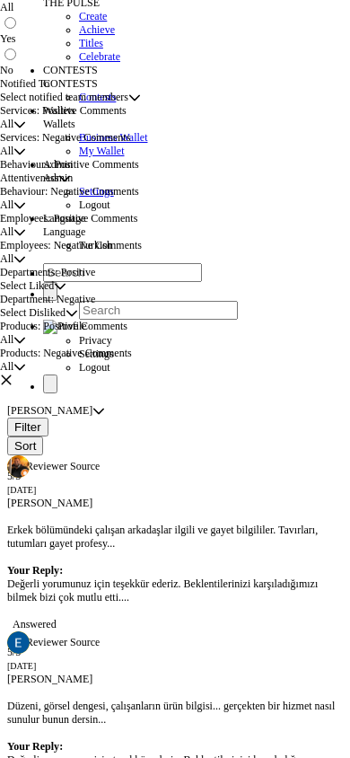
scroll to position [294, 0]
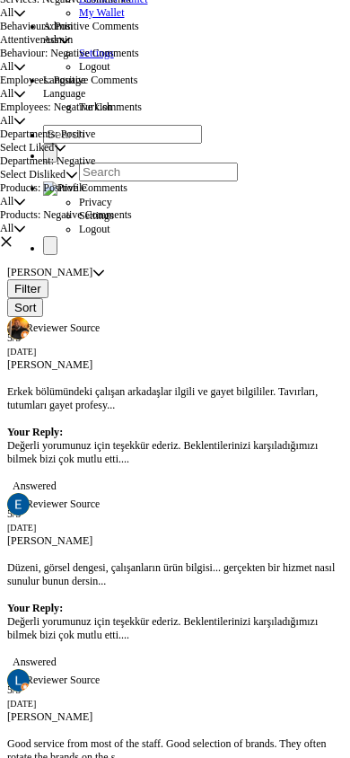
click at [54, 155] on span "Select Liked" at bounding box center [27, 147] width 54 height 13
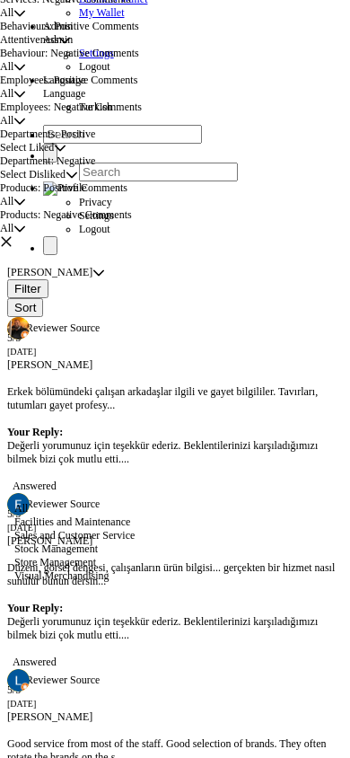
click at [54, 155] on span "Select Liked" at bounding box center [27, 147] width 54 height 13
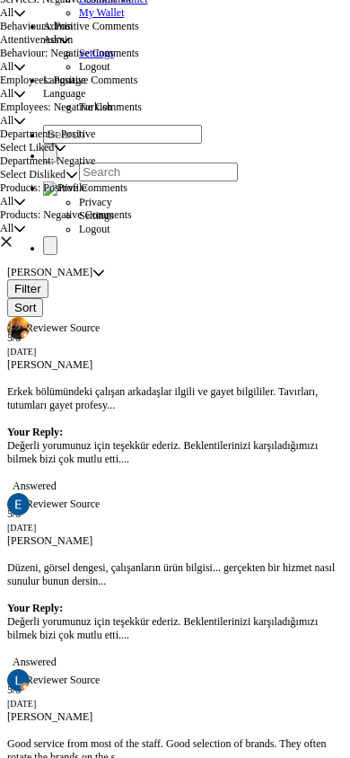
click at [54, 155] on span "Select Liked" at bounding box center [27, 147] width 54 height 13
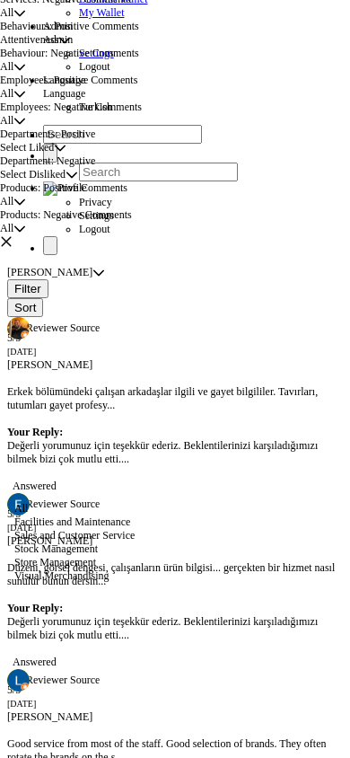
click at [87, 543] on li "Sales and Customer Service" at bounding box center [137, 535] width 246 height 13
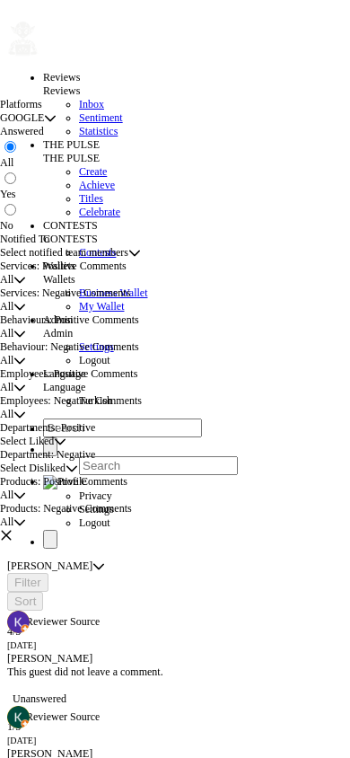
click at [87, 368] on div "All All All" at bounding box center [135, 360] width 270 height 13
click at [84, 341] on div "Attentiveness All All" at bounding box center [135, 333] width 270 height 13
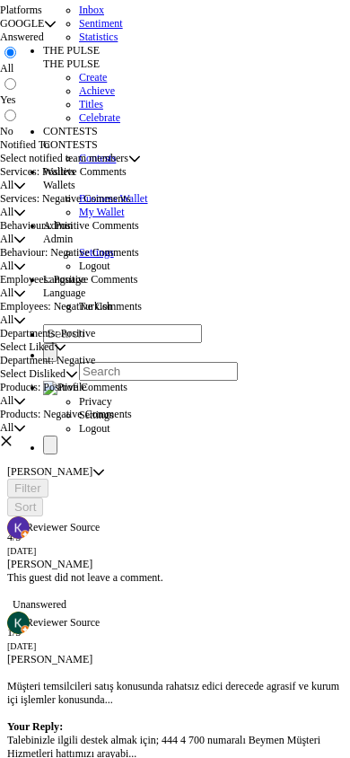
scroll to position [294, 0]
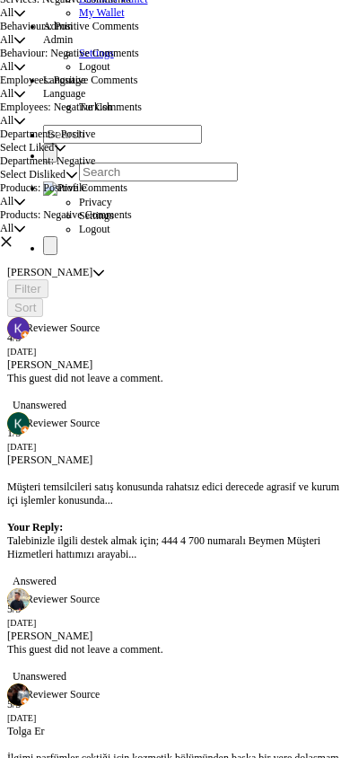
click at [79, 155] on div "Sales and Customer Service Select Liked Select Liked" at bounding box center [135, 147] width 270 height 13
click at [66, 182] on span "Select Disliked" at bounding box center [33, 174] width 66 height 13
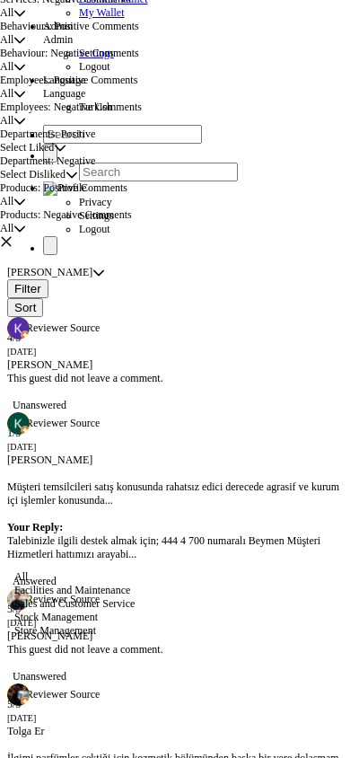
click at [91, 611] on li "Sales and Customer Service" at bounding box center [137, 604] width 246 height 13
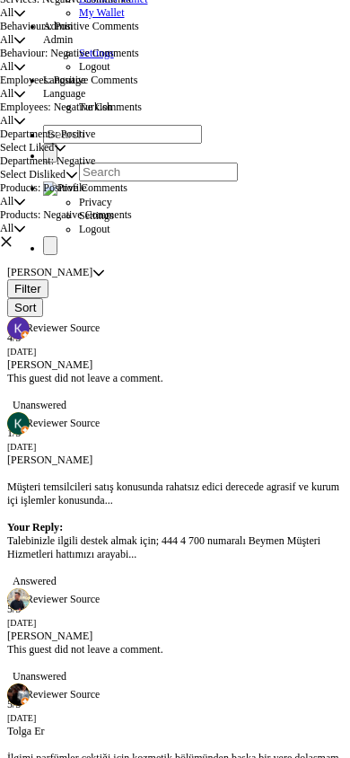
click at [13, 208] on span "All" at bounding box center [6, 201] width 13 height 13
click at [26, 208] on icon "Select Liked" at bounding box center [19, 202] width 13 height 13
click at [110, 74] on div "All All All" at bounding box center [135, 66] width 270 height 13
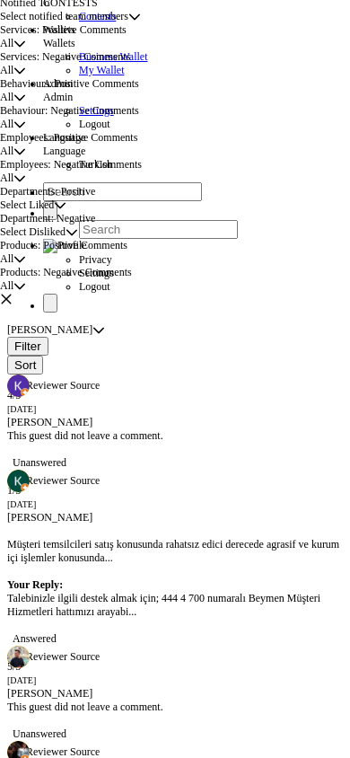
scroll to position [154, 0]
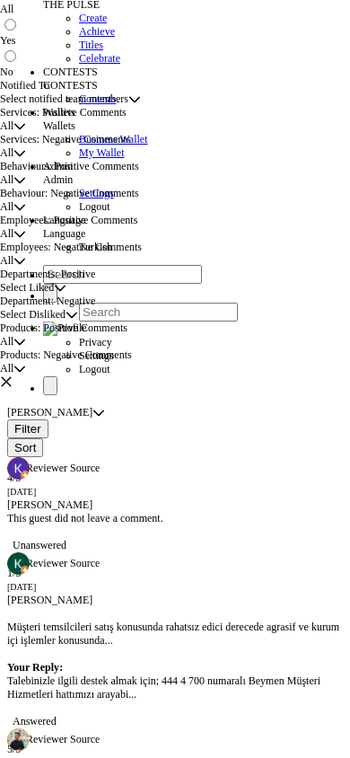
click at [13, 133] on span "All" at bounding box center [6, 126] width 13 height 13
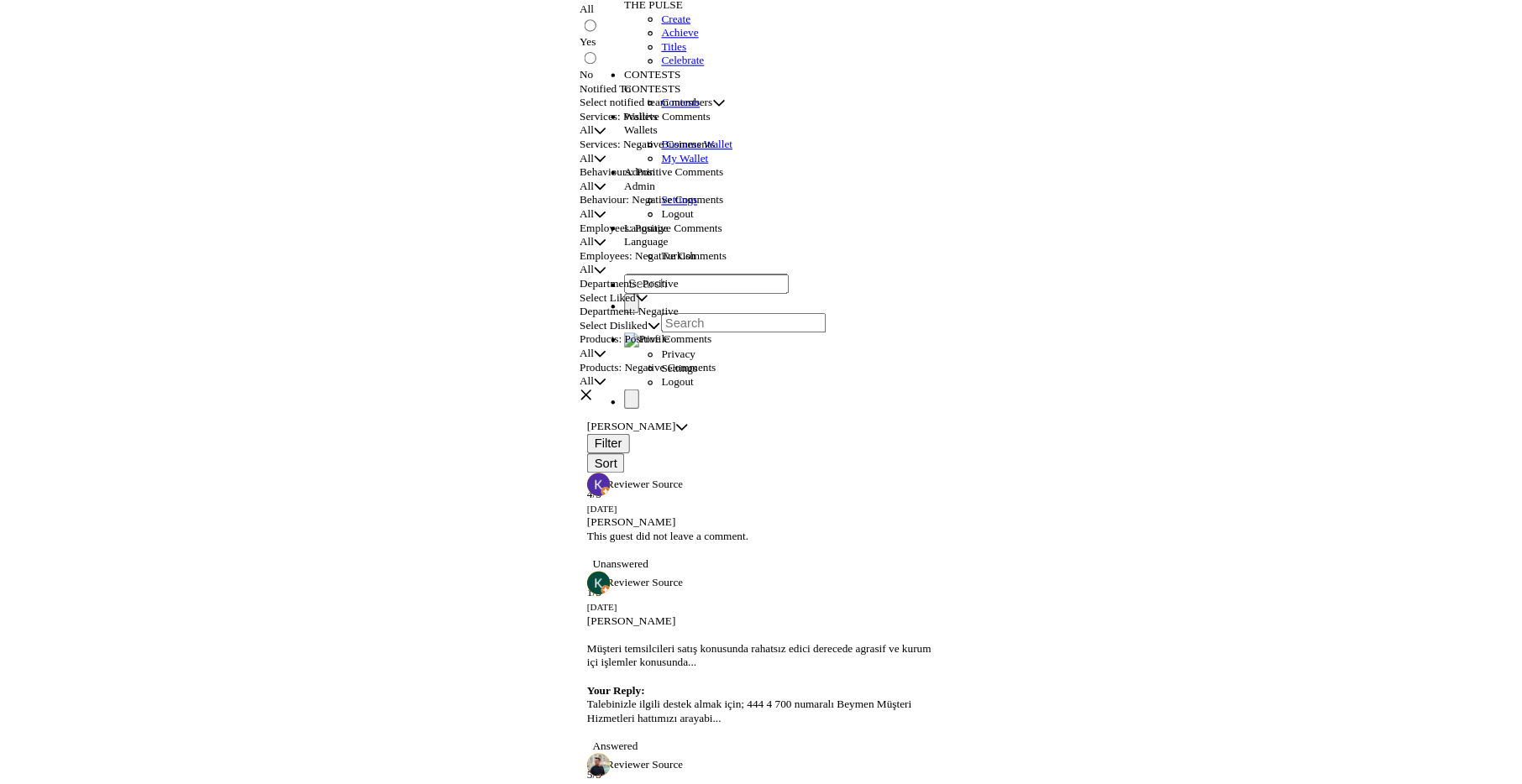
scroll to position [0, 0]
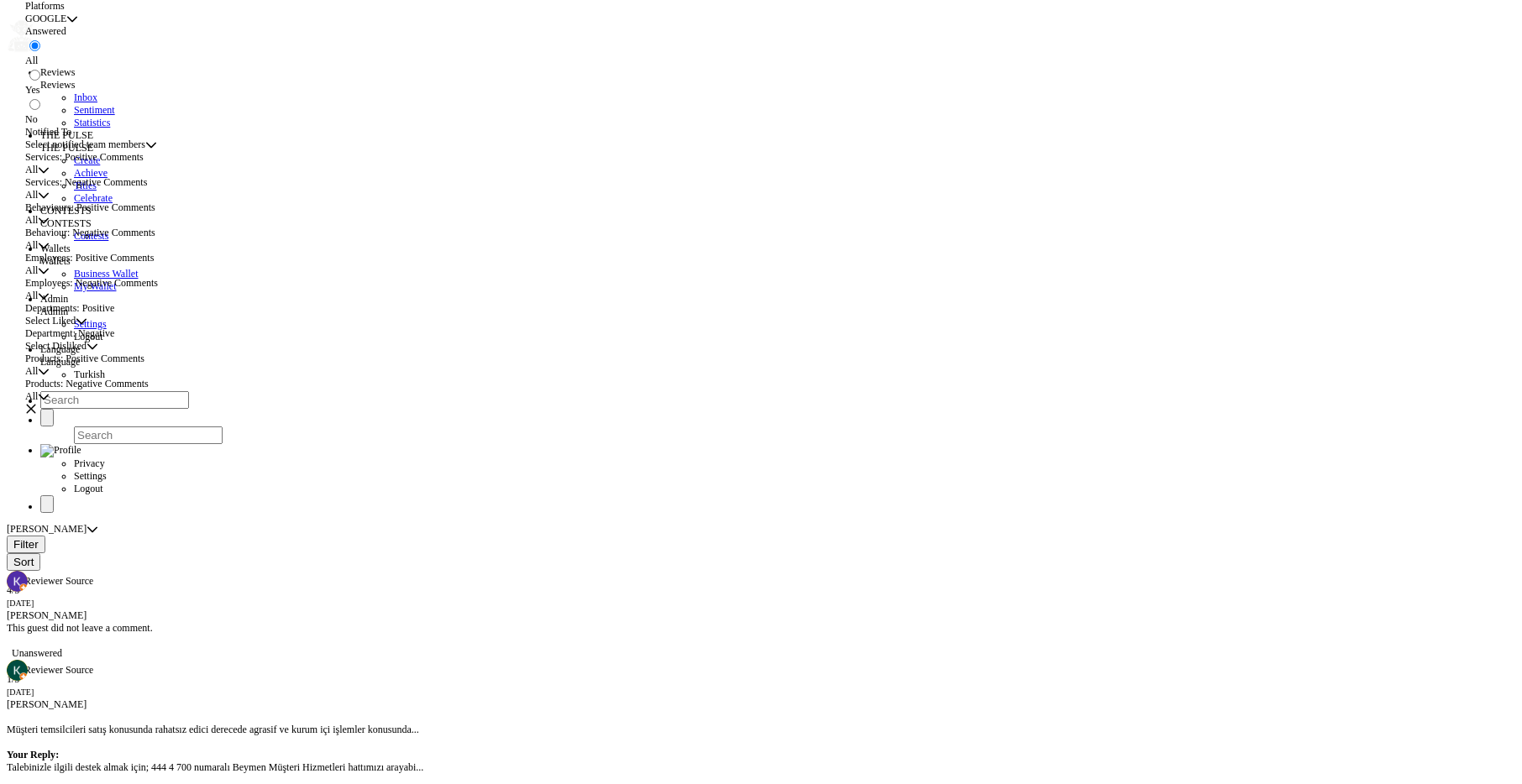
click at [37, 403] on button "button" at bounding box center [31, 408] width 12 height 12
